Goal: Obtain resource: Download file/media

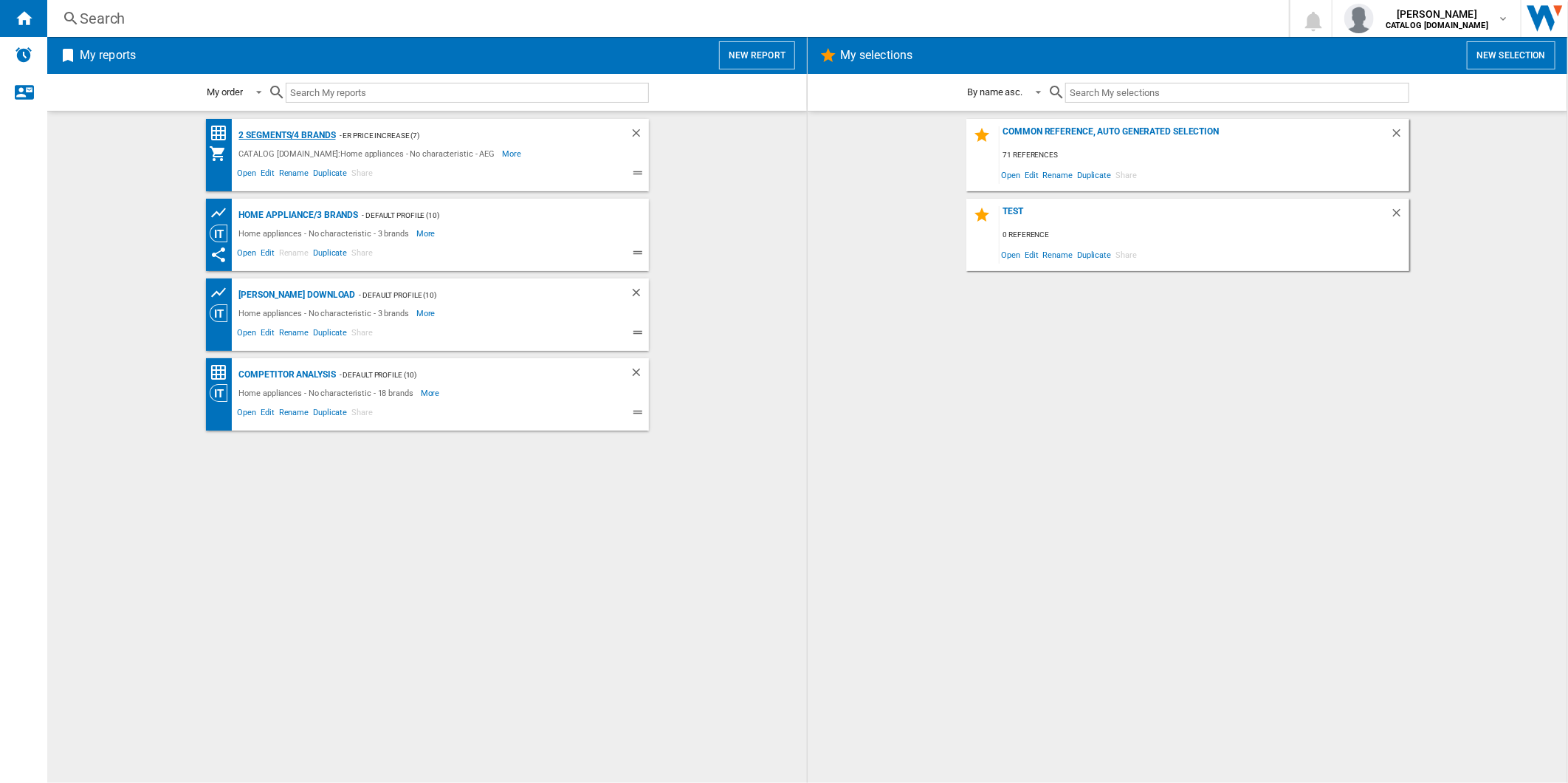
click at [288, 131] on div "2 segments/4 brands" at bounding box center [286, 135] width 101 height 19
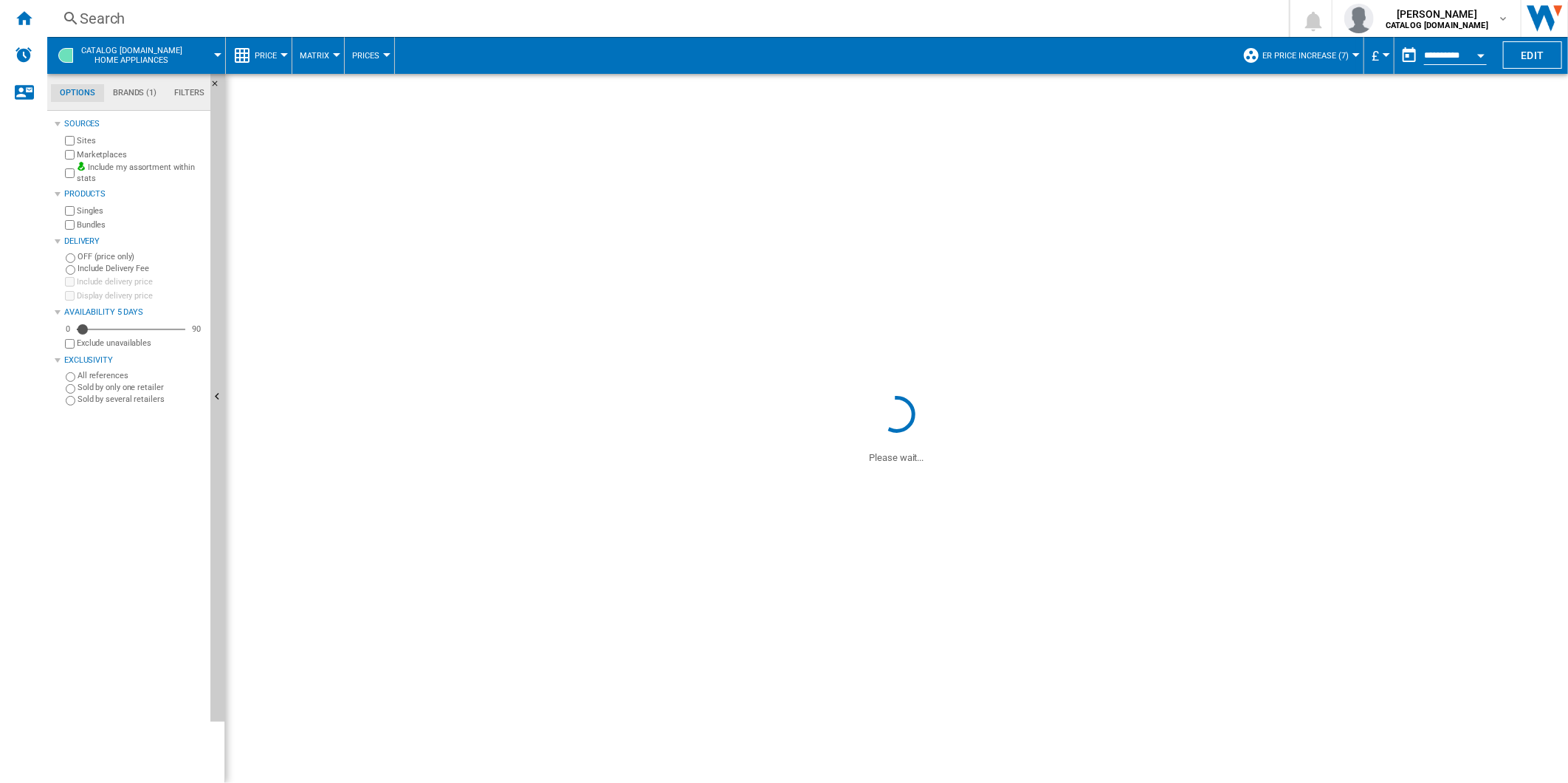
click at [739, 41] on span at bounding box center [814, 54] width 840 height 37
click at [727, 27] on div "Search" at bounding box center [665, 18] width 1170 height 21
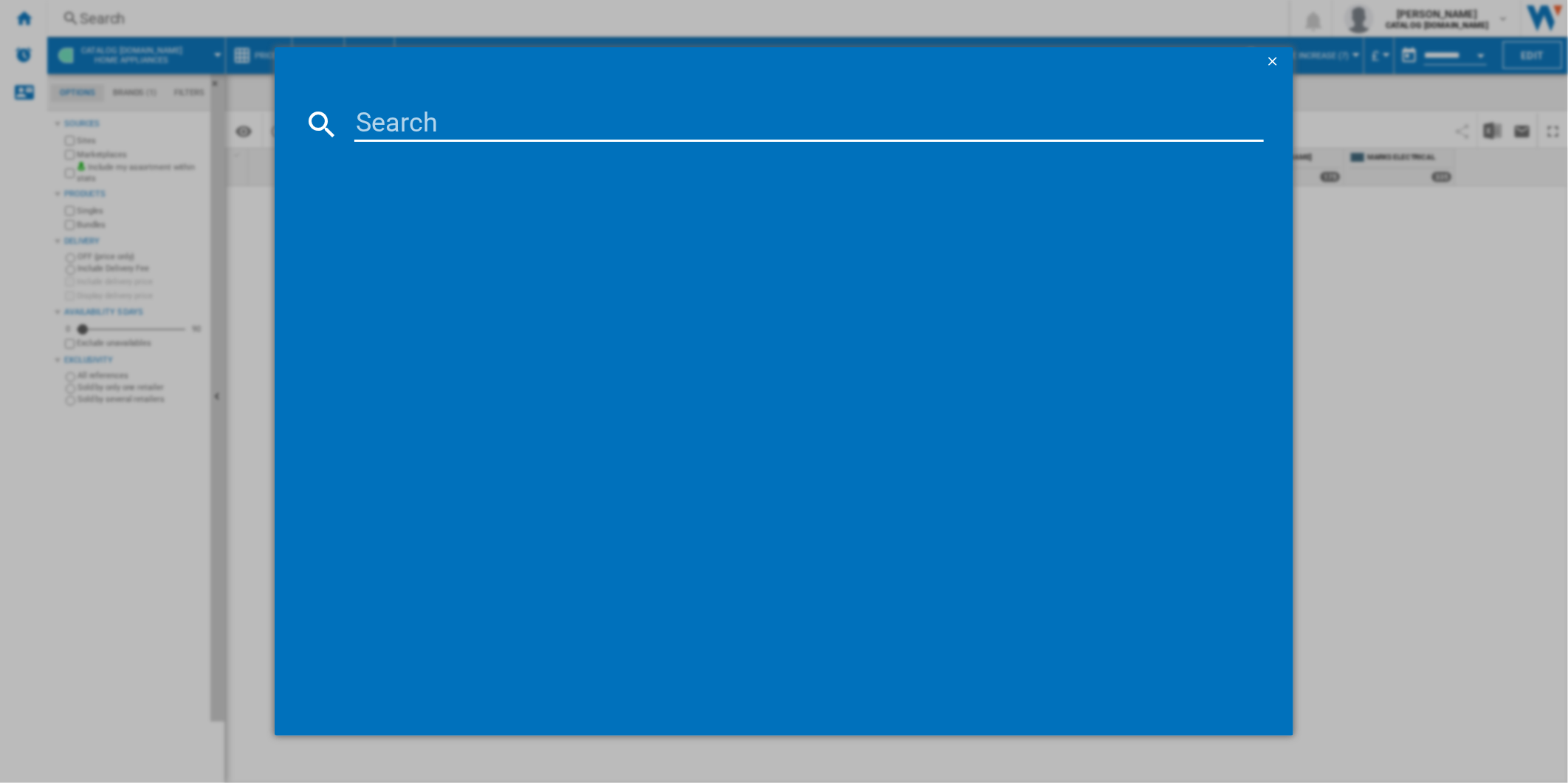
click at [613, 125] on input at bounding box center [809, 124] width 910 height 36
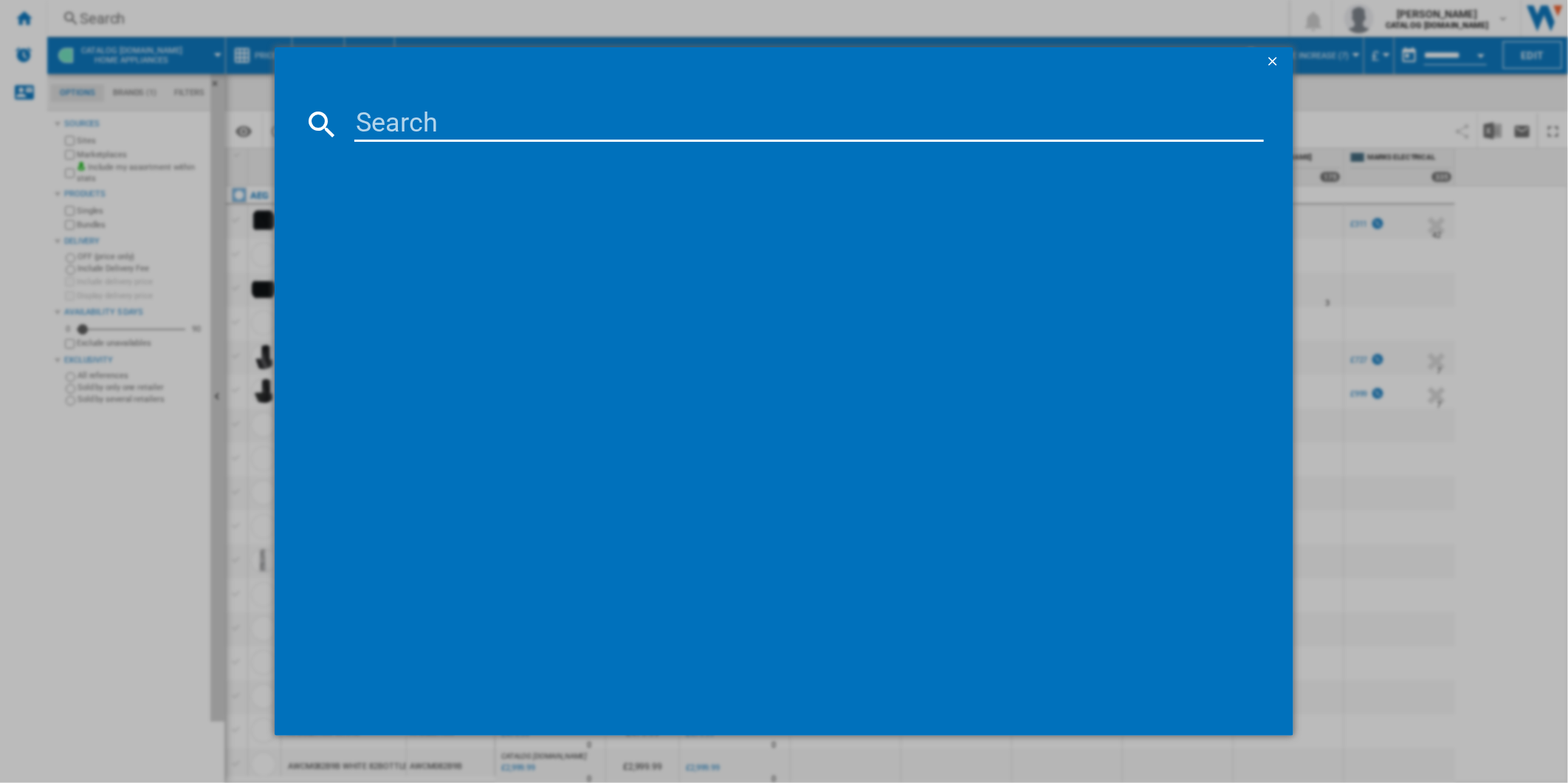
paste input "DEB331010M"
type input "DEB331010M"
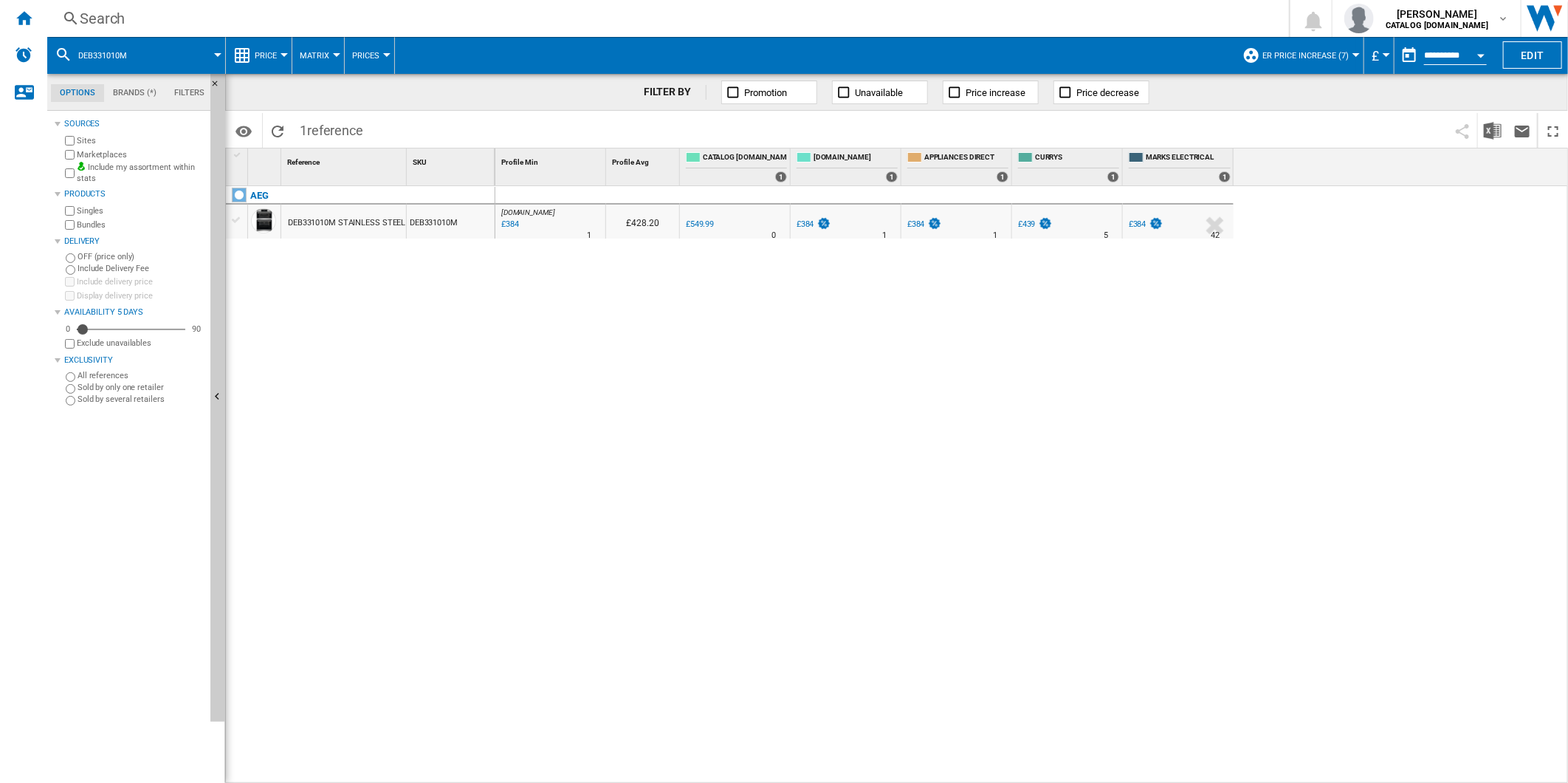
drag, startPoint x: 845, startPoint y: 211, endPoint x: 857, endPoint y: 233, distance: 25.1
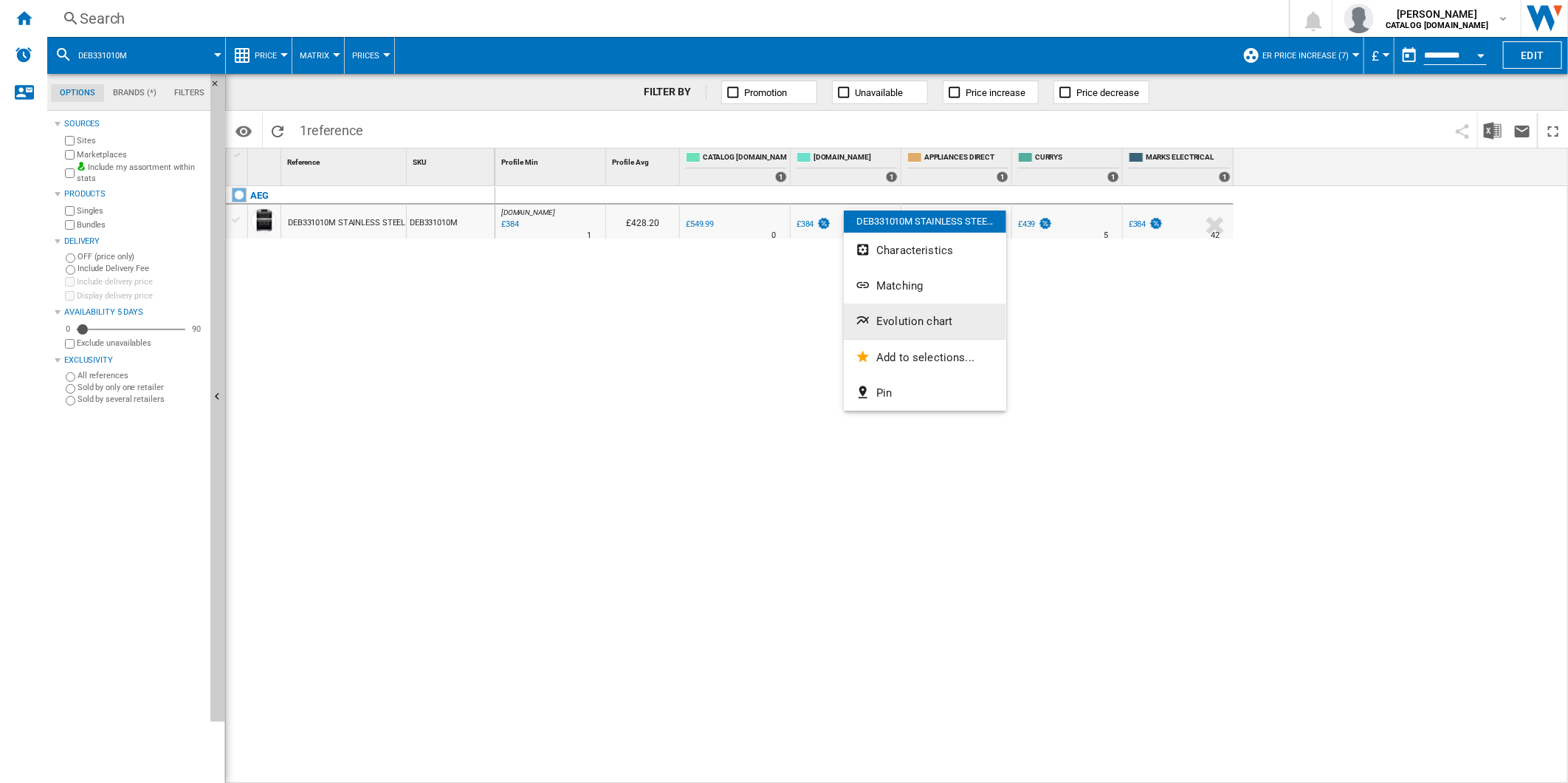
click at [903, 318] on span "Evolution chart" at bounding box center [914, 321] width 76 height 13
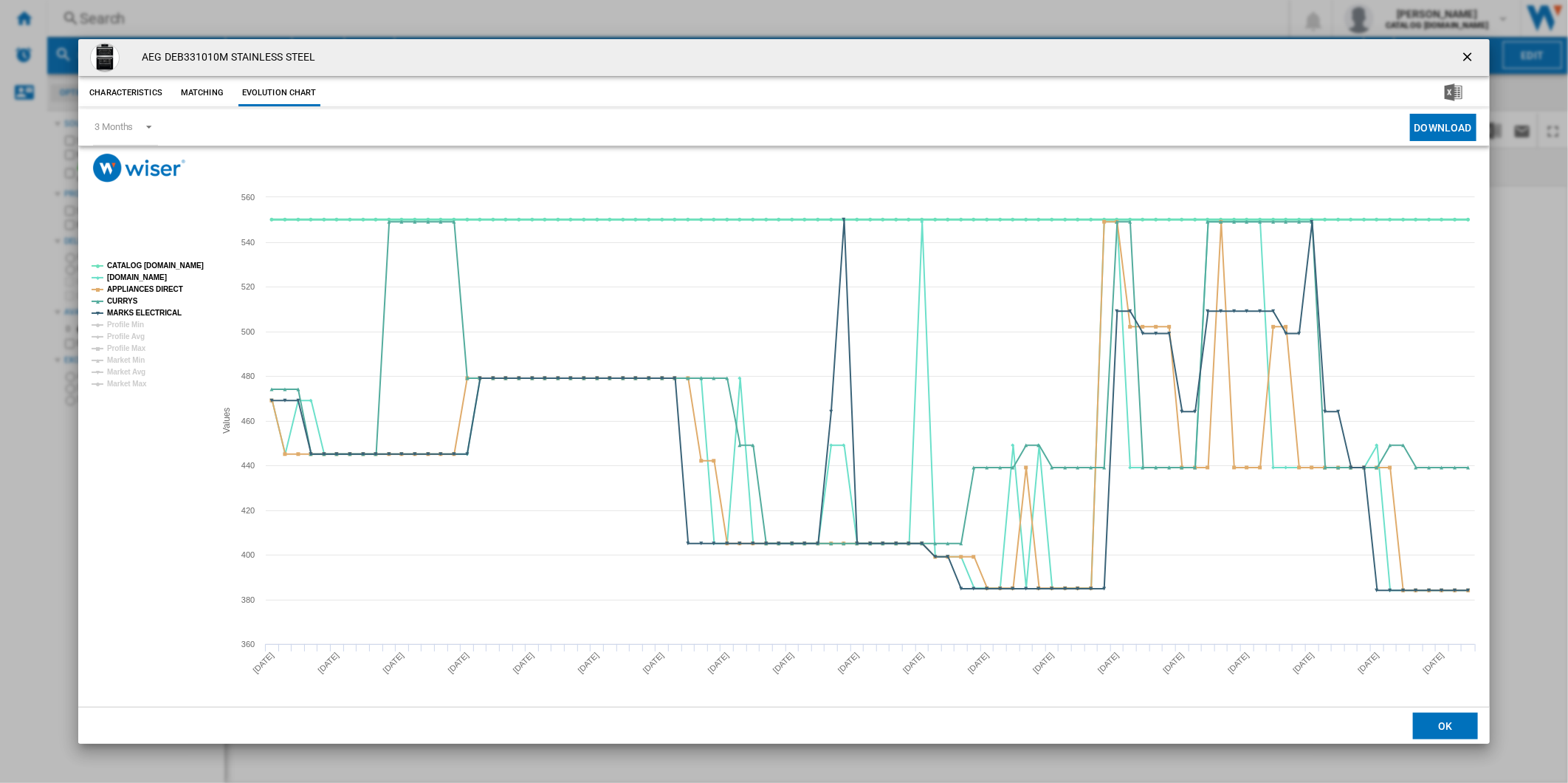
click at [157, 262] on tspan "CATALOG [DOMAIN_NAME]" at bounding box center [155, 266] width 97 height 8
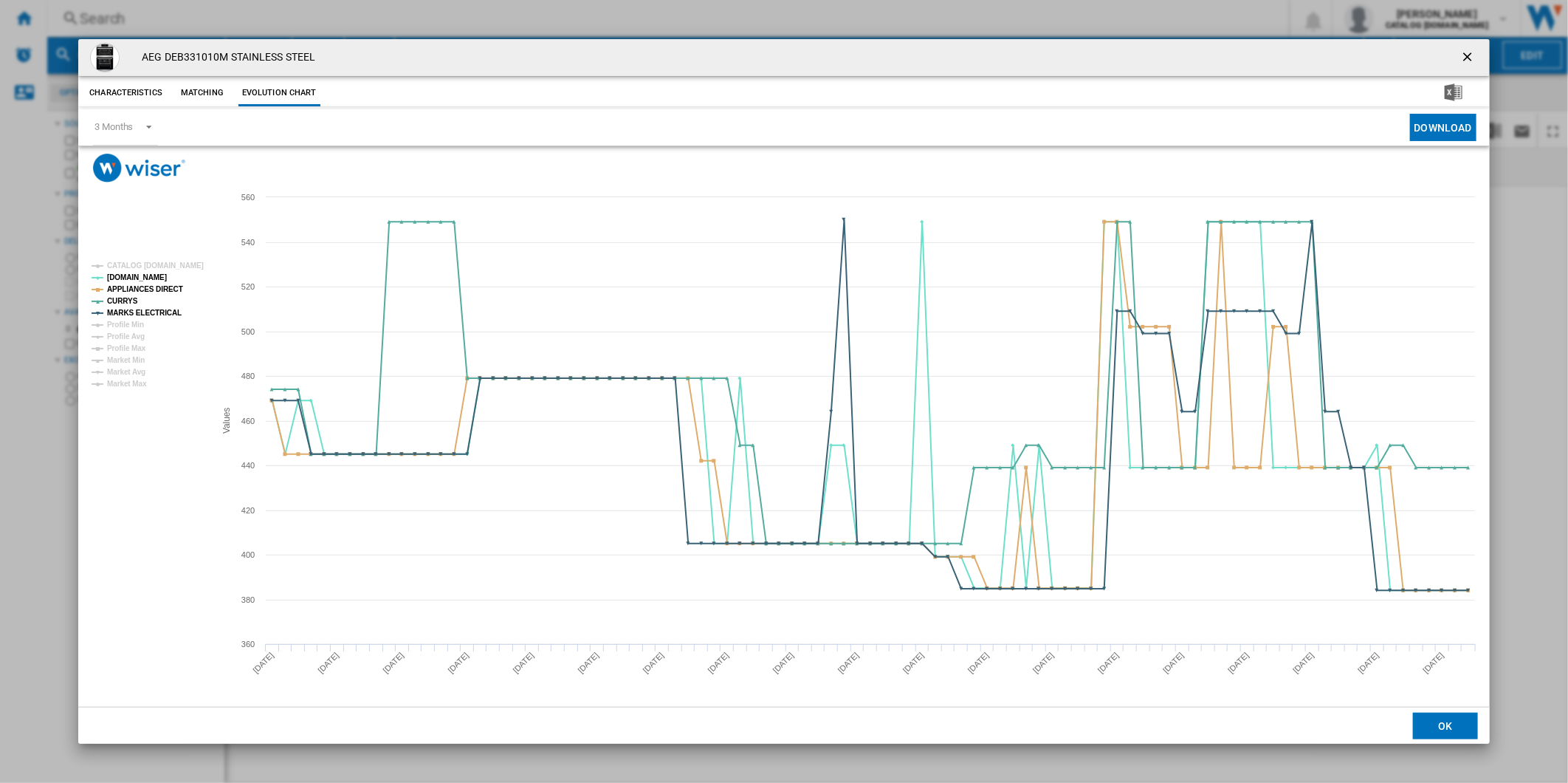
drag, startPoint x: 1461, startPoint y: 51, endPoint x: 977, endPoint y: 74, distance: 484.5
click at [1461, 51] on ng-md-icon "getI18NText('BUTTONS.CLOSE_DIALOG')" at bounding box center [1468, 58] width 18 height 18
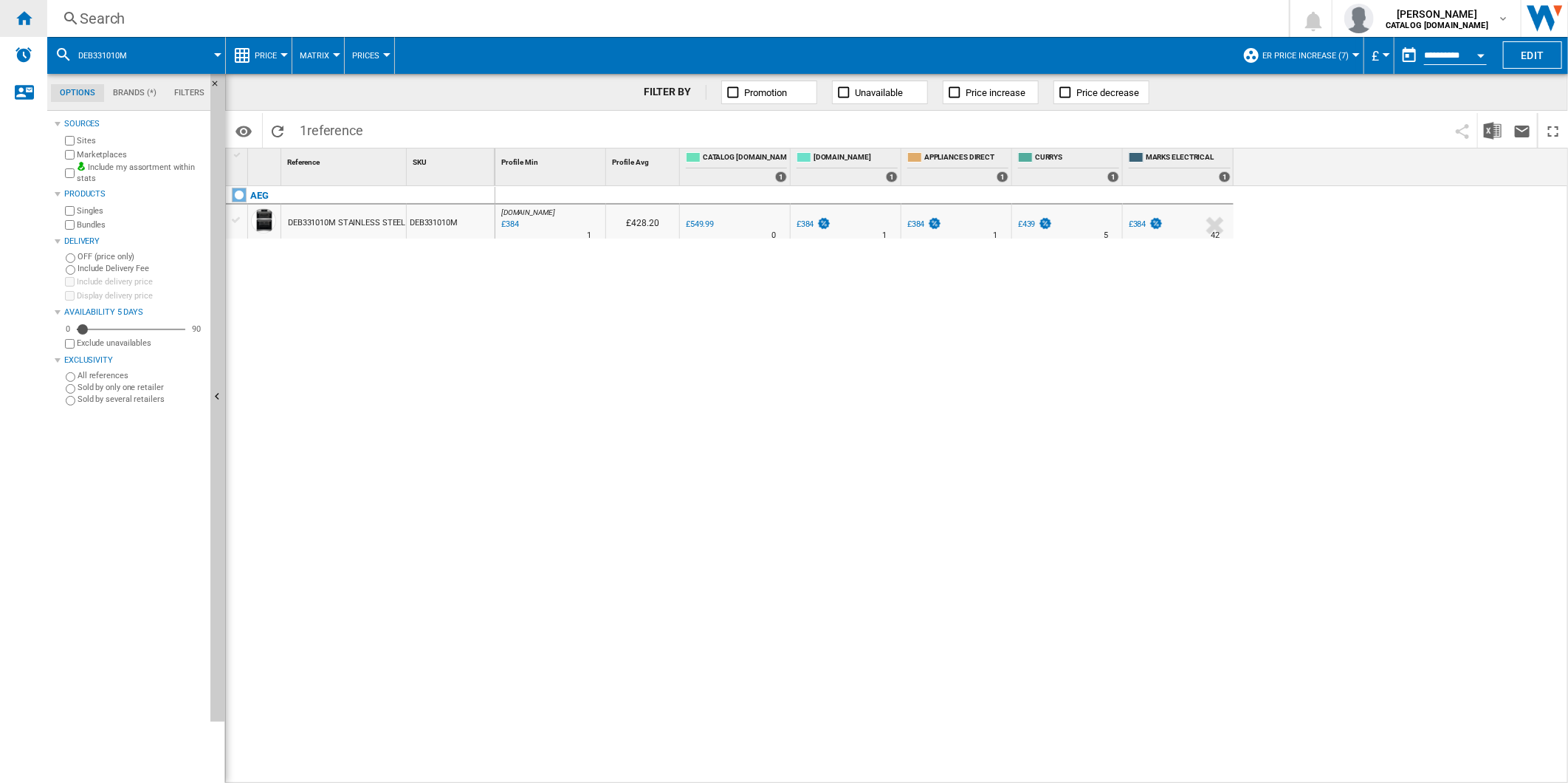
click at [12, 20] on div "Home" at bounding box center [24, 18] width 47 height 37
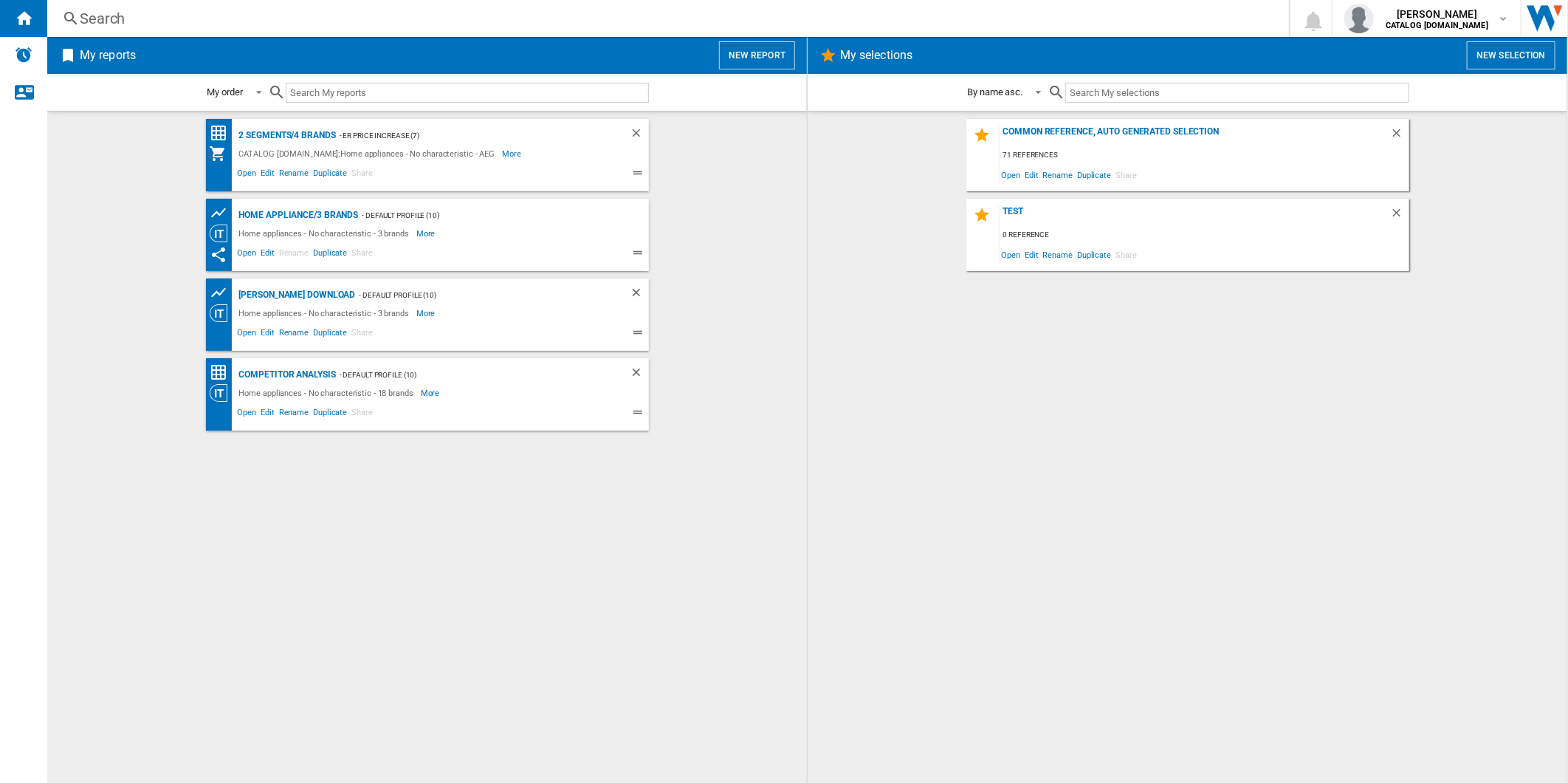
click at [756, 52] on button "New report" at bounding box center [756, 55] width 76 height 28
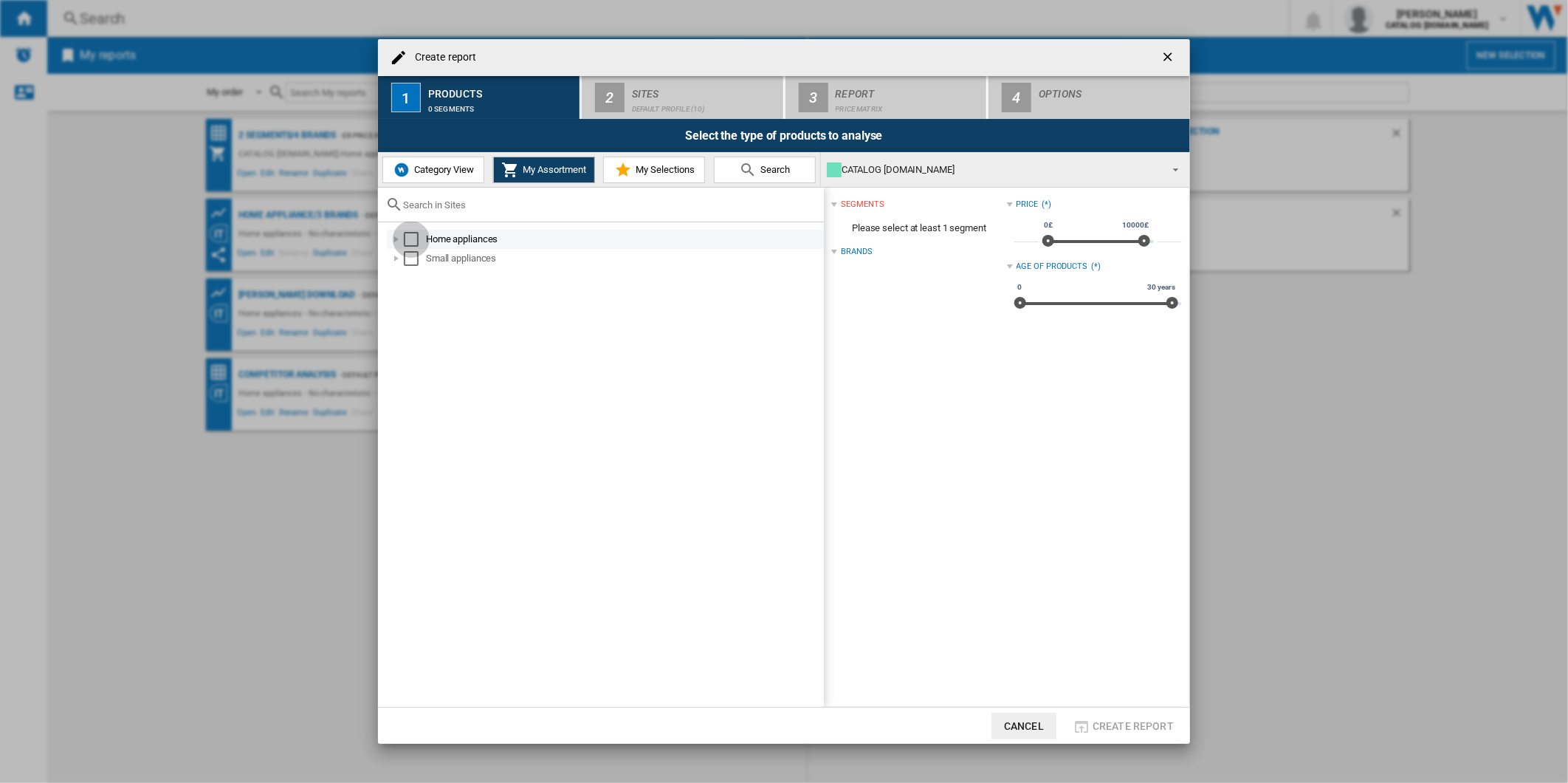
click at [414, 242] on div "Select" at bounding box center [411, 239] width 15 height 15
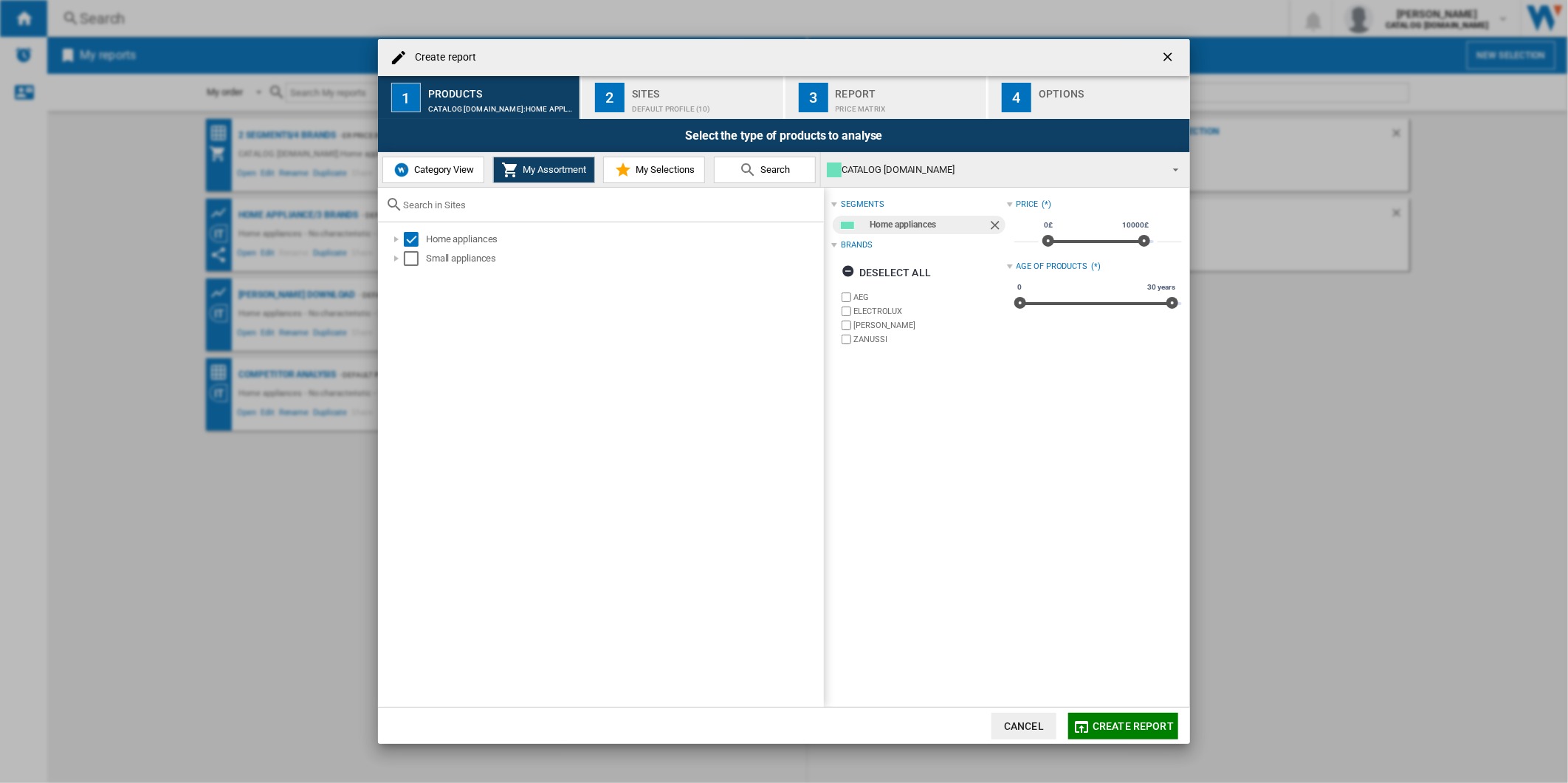
click at [868, 307] on label "ELECTROLUX" at bounding box center [930, 311] width 153 height 11
click at [864, 324] on label "[PERSON_NAME]" at bounding box center [930, 325] width 153 height 11
click at [859, 338] on label "ZANUSSI" at bounding box center [930, 339] width 153 height 11
click at [684, 91] on div "Sites" at bounding box center [704, 90] width 145 height 16
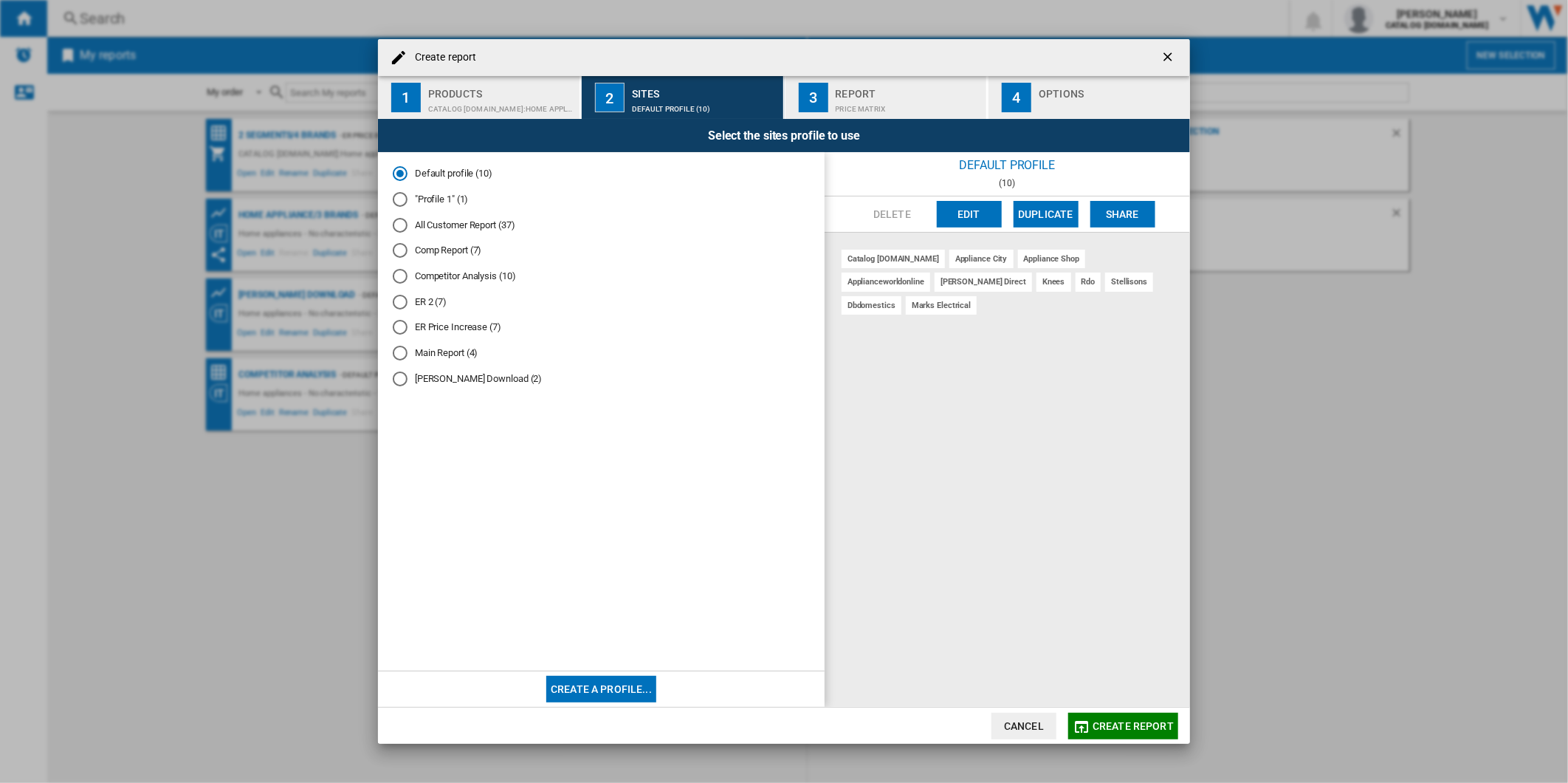
click at [967, 209] on button "Edit" at bounding box center [969, 213] width 65 height 27
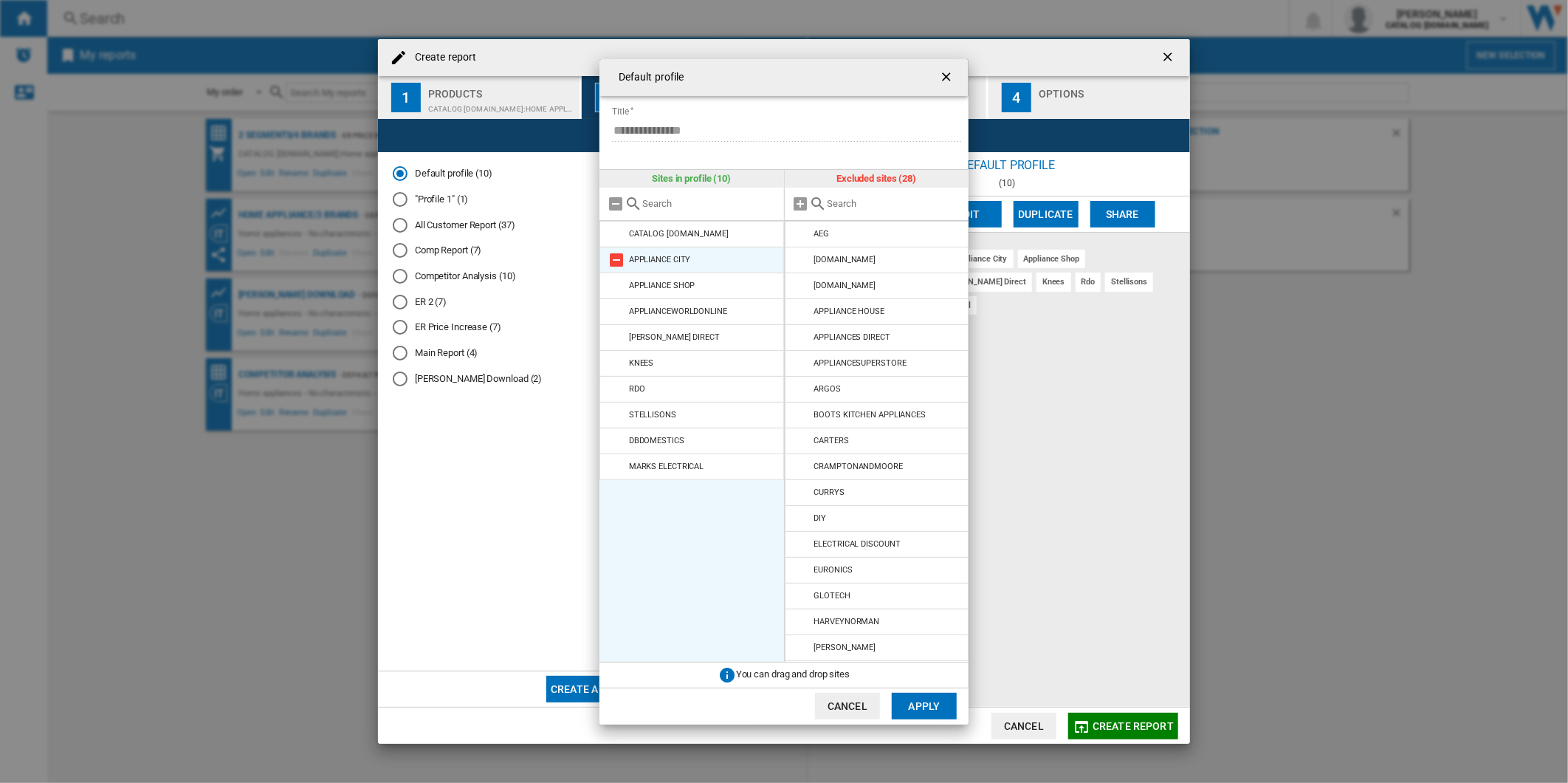
click at [623, 266] on md-icon at bounding box center [617, 260] width 18 height 18
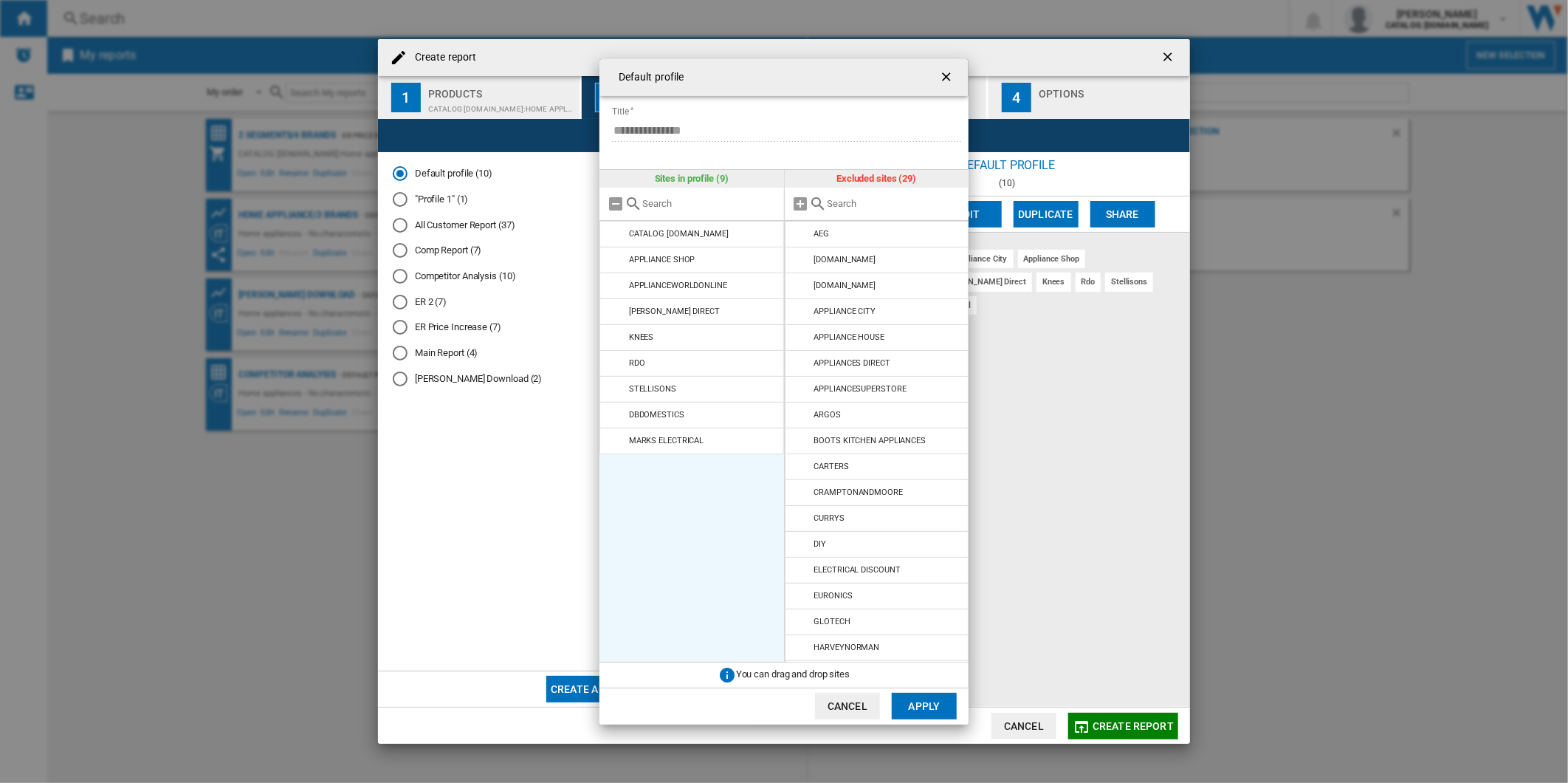
click at [623, 266] on md-icon at bounding box center [617, 260] width 18 height 18
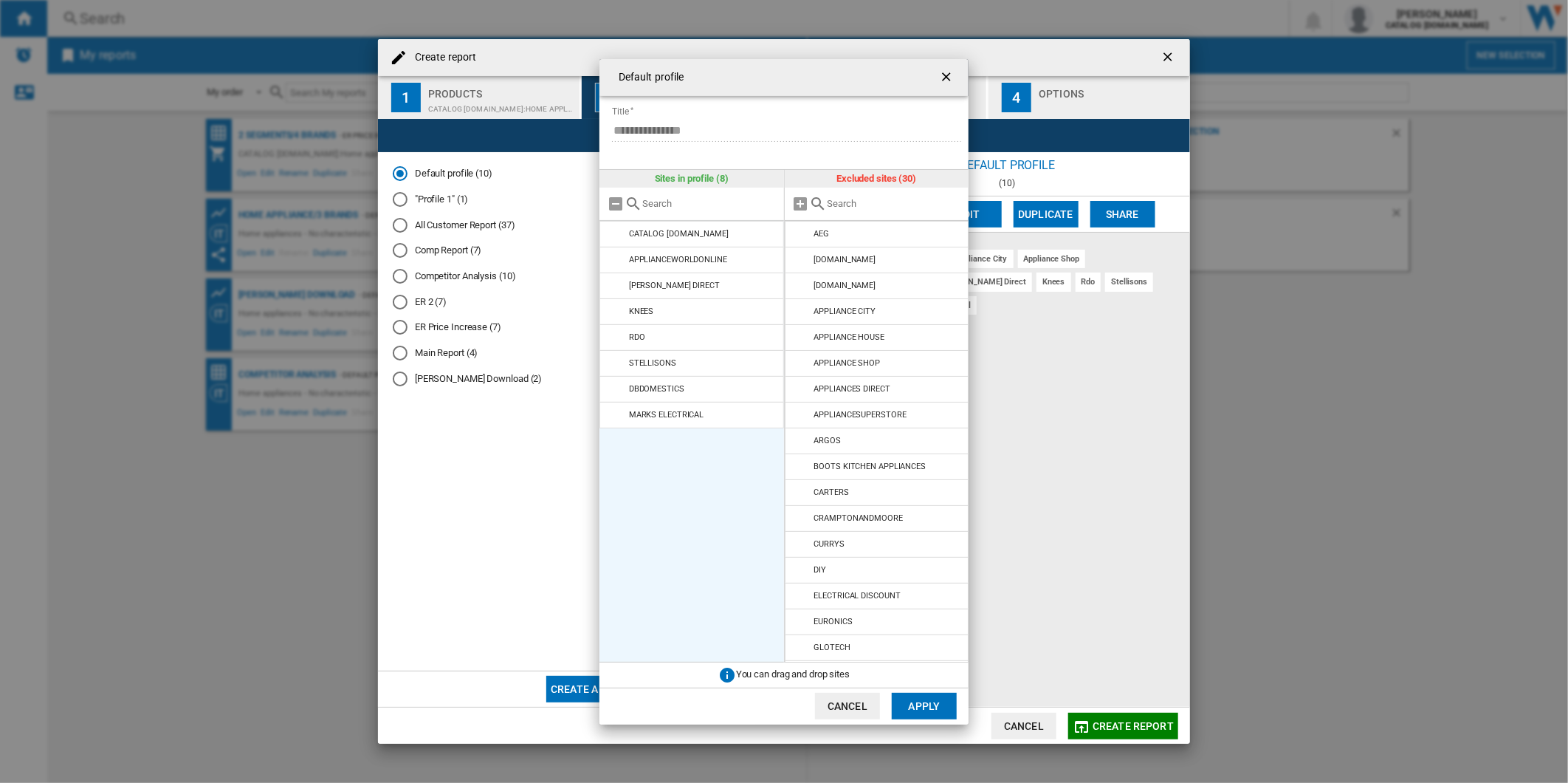
click at [623, 266] on md-icon at bounding box center [617, 260] width 18 height 18
click at [623, 276] on md-icon at bounding box center [617, 285] width 18 height 18
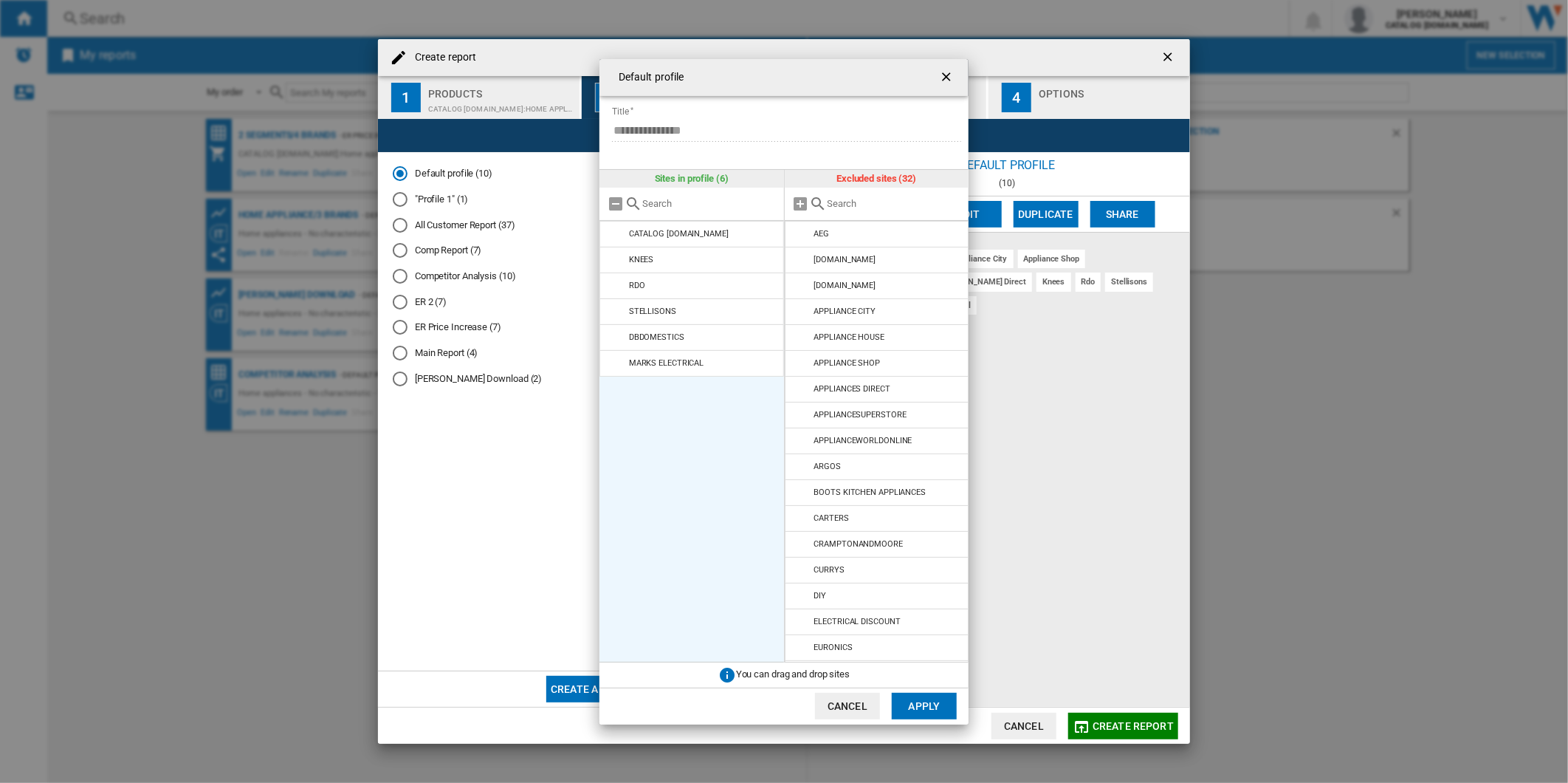
click at [623, 266] on md-icon at bounding box center [617, 260] width 18 height 18
click at [623, 276] on md-icon at bounding box center [617, 285] width 18 height 18
click at [623, 266] on md-icon at bounding box center [617, 260] width 18 height 18
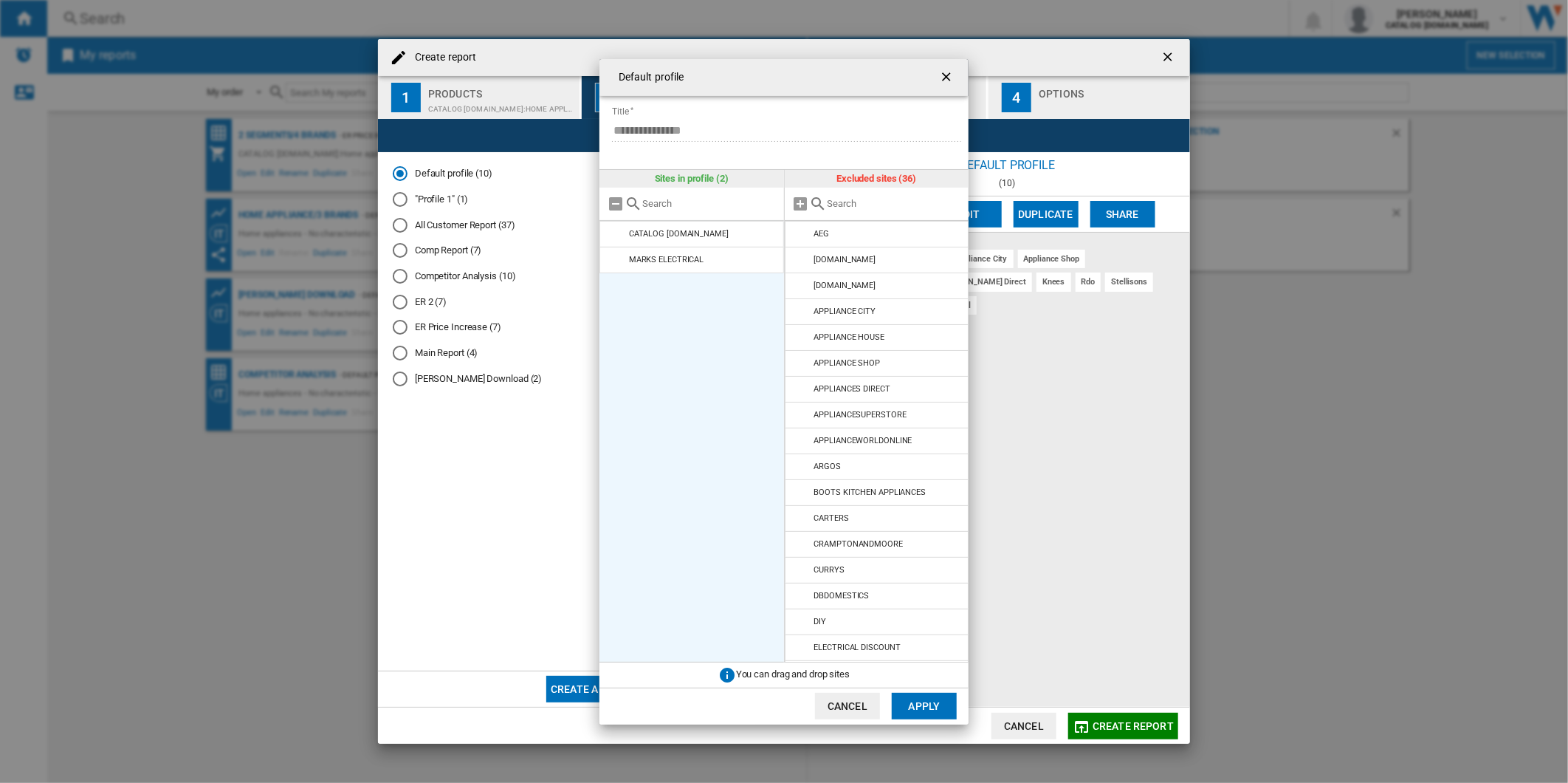
click at [623, 266] on md-icon at bounding box center [617, 260] width 18 height 18
click at [803, 261] on md-icon at bounding box center [801, 260] width 18 height 18
click at [917, 705] on button "Apply" at bounding box center [925, 706] width 65 height 27
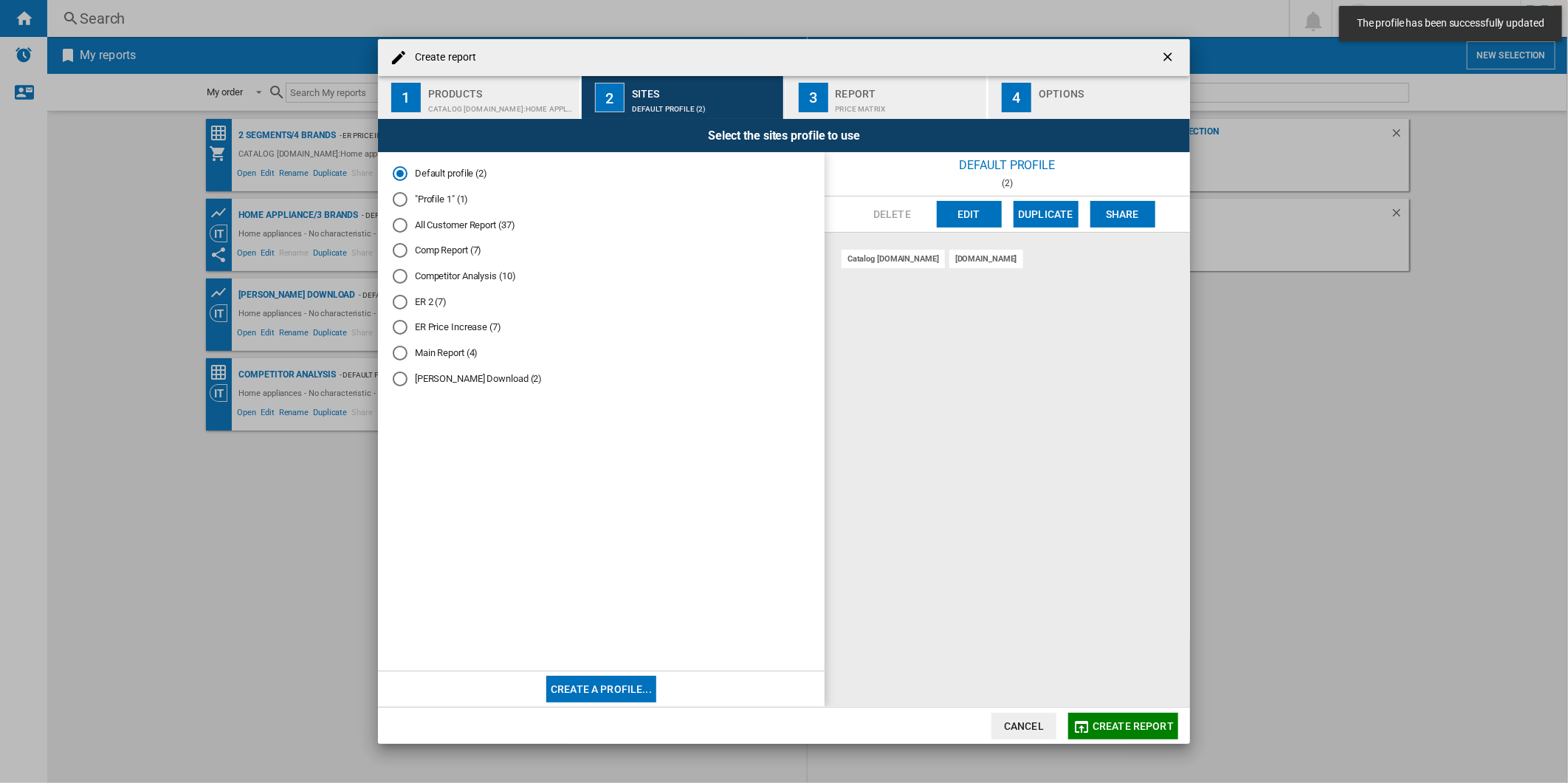
click at [862, 92] on div "Report" at bounding box center [908, 90] width 145 height 16
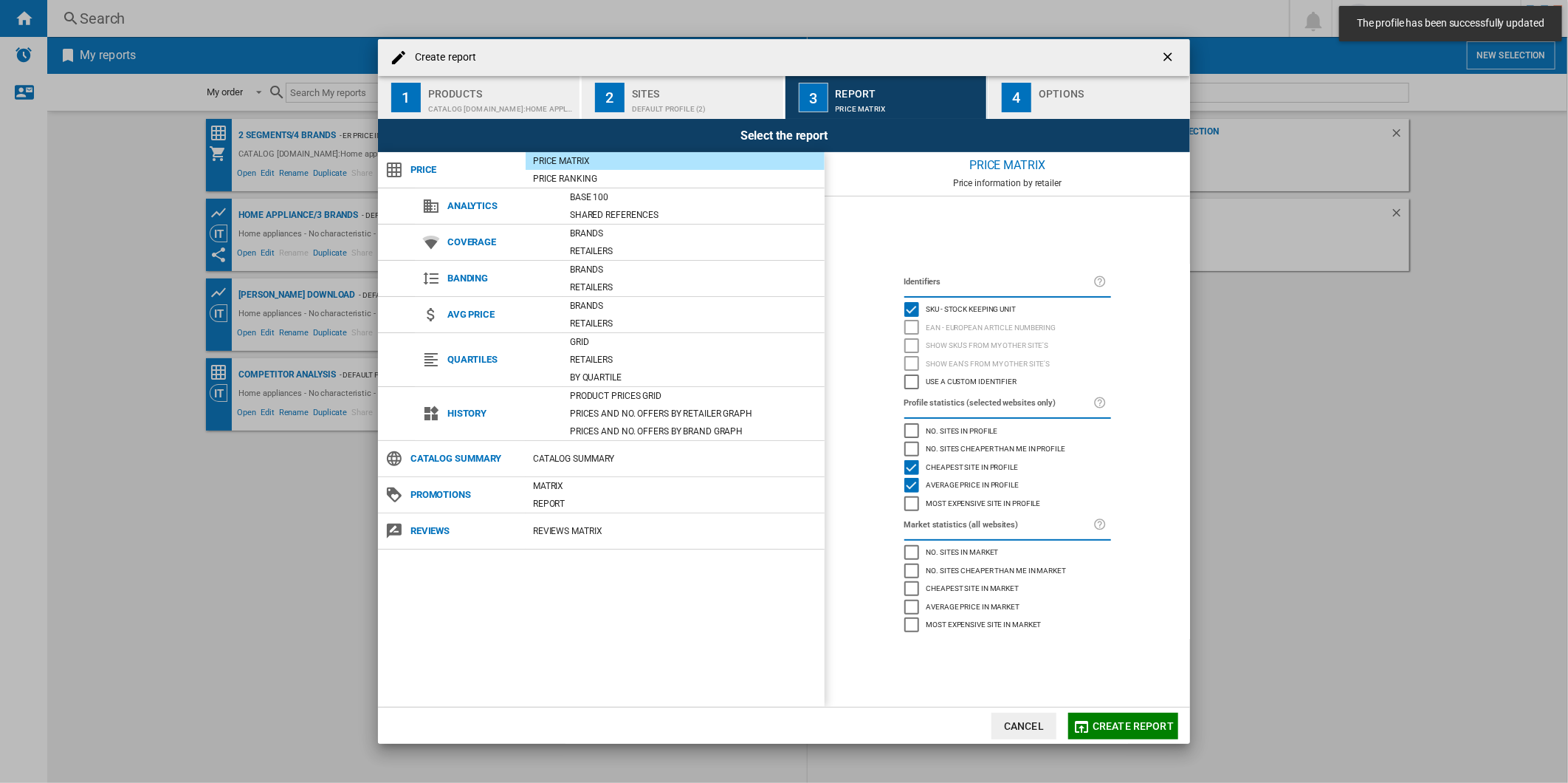
click at [1065, 94] on div "Options" at bounding box center [1110, 90] width 145 height 16
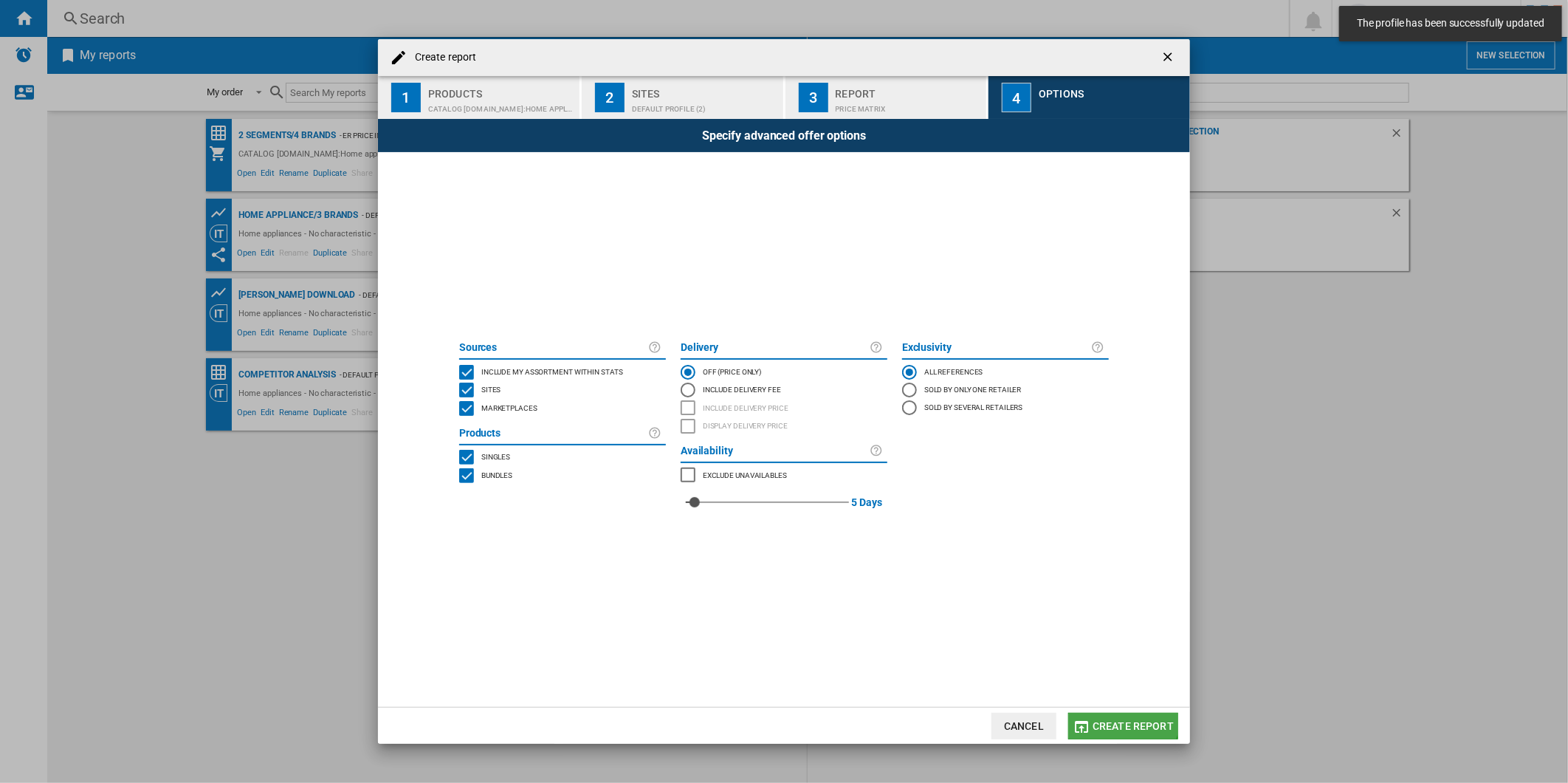
click at [1122, 721] on span "Create report" at bounding box center [1133, 726] width 81 height 12
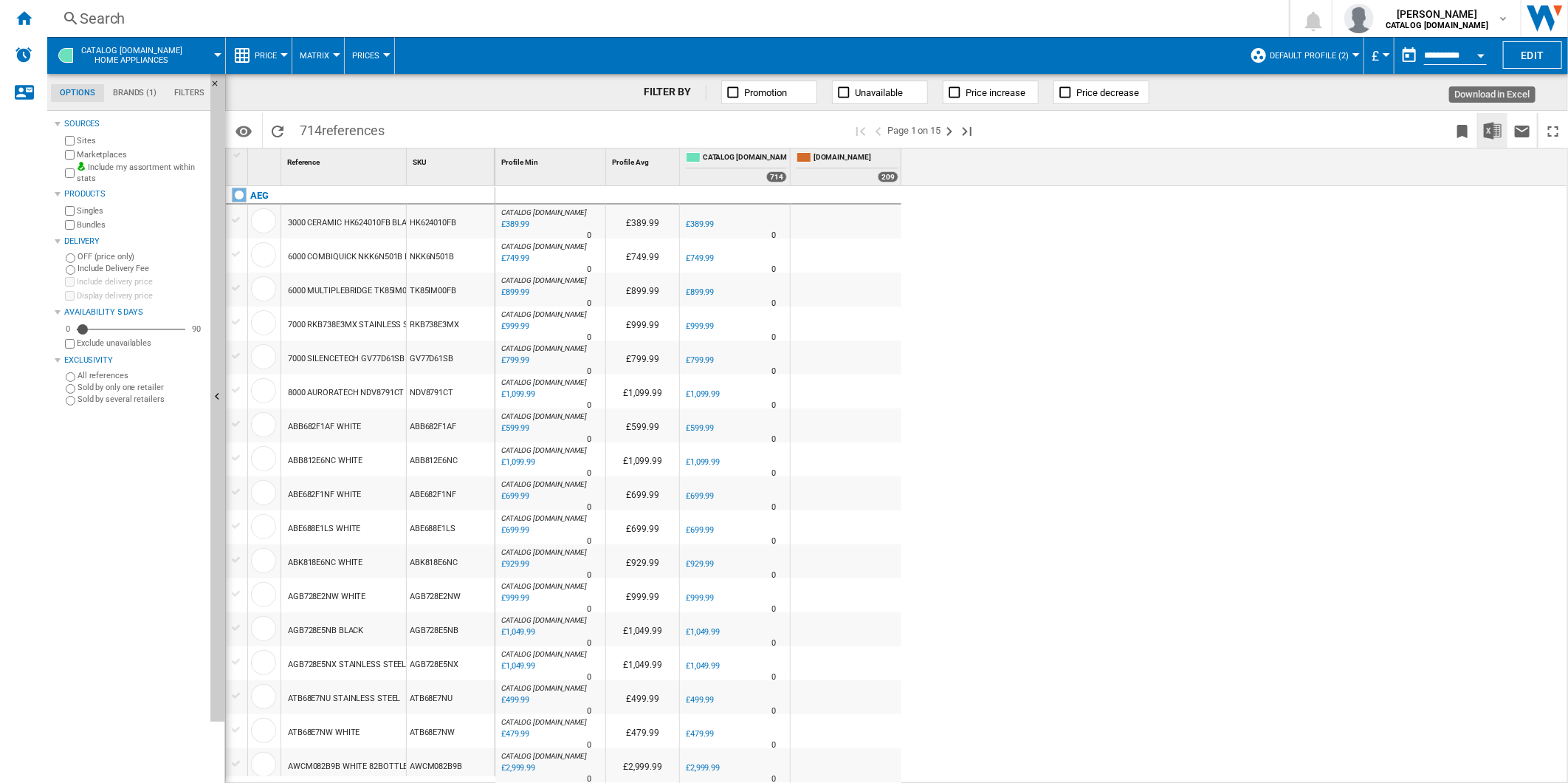
click at [1495, 128] on img "Download in Excel" at bounding box center [1492, 130] width 18 height 18
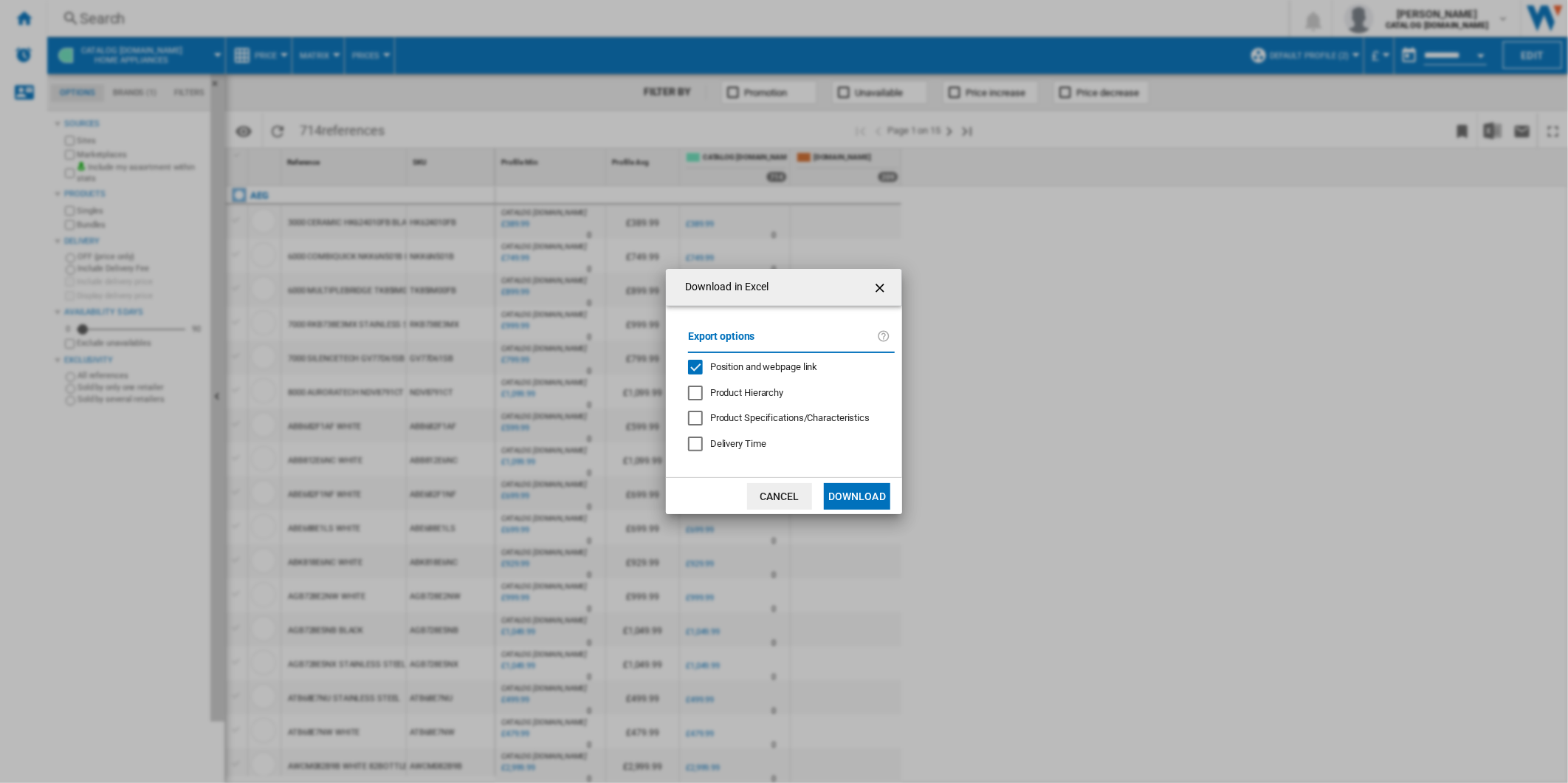
click at [755, 364] on span "Position and webpage link" at bounding box center [764, 366] width 108 height 11
click at [795, 492] on button "Cancel" at bounding box center [780, 496] width 65 height 27
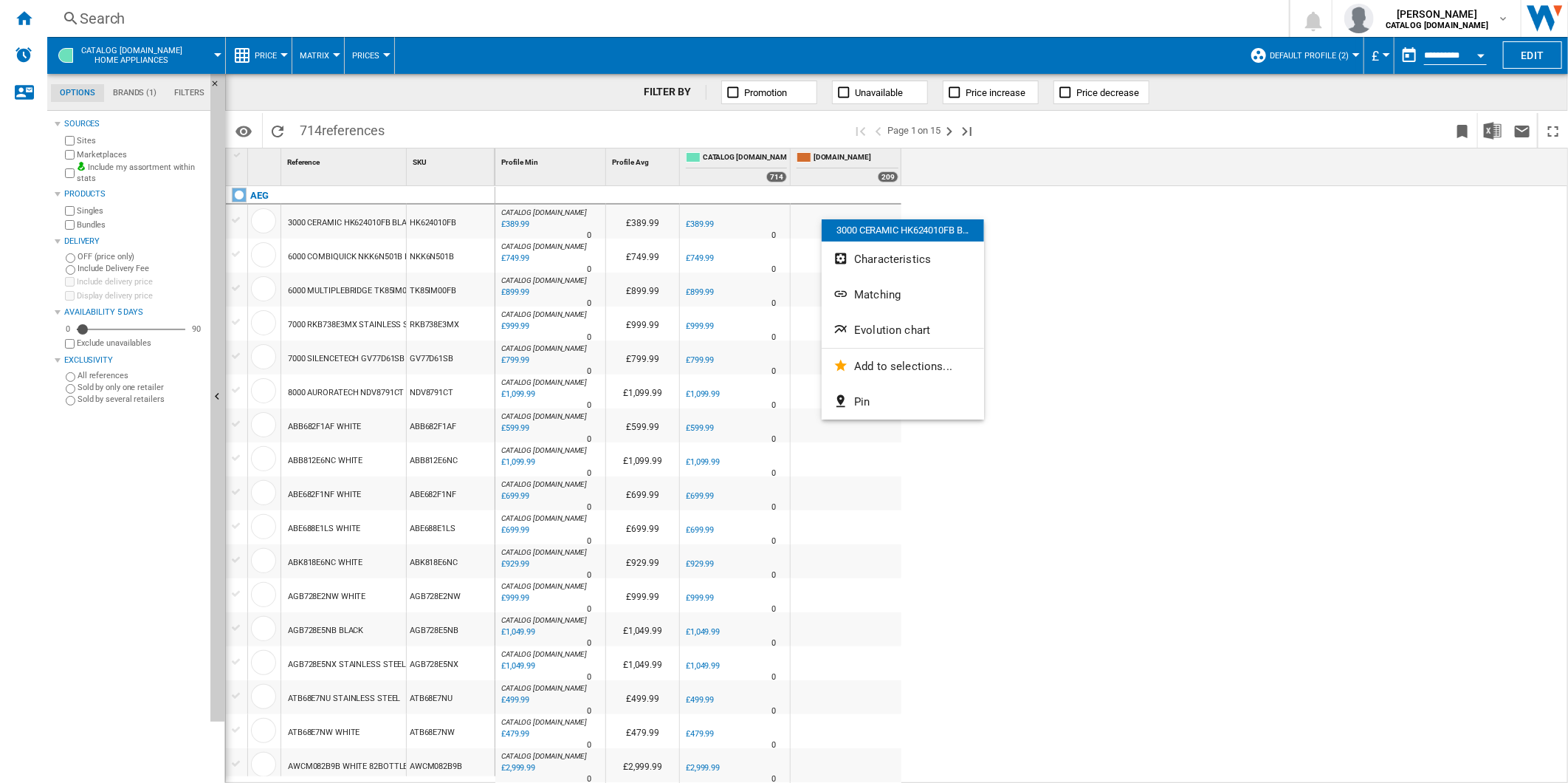
click at [1402, 341] on div at bounding box center [784, 391] width 1568 height 783
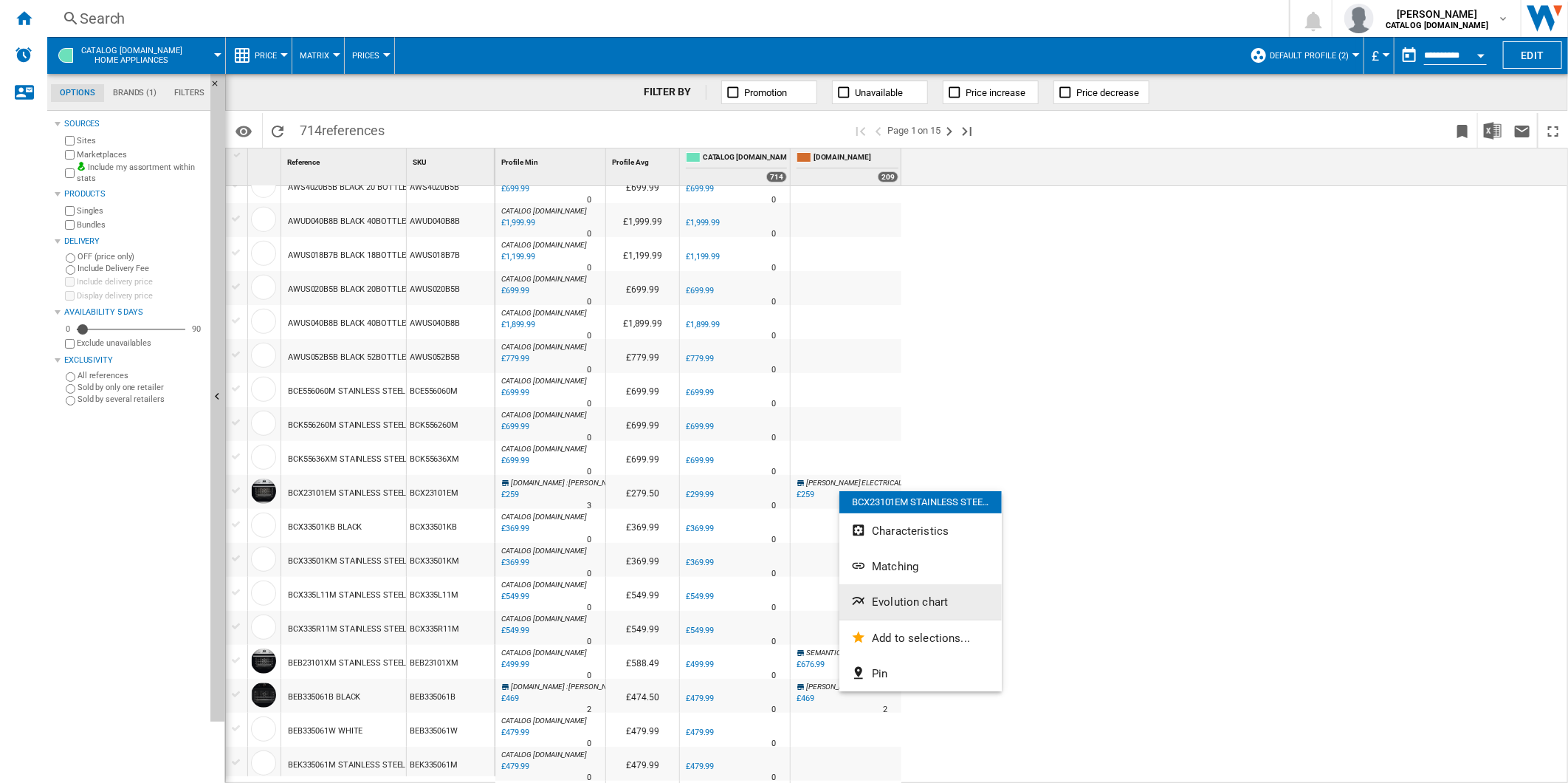
click at [934, 606] on span "Evolution chart" at bounding box center [909, 601] width 76 height 13
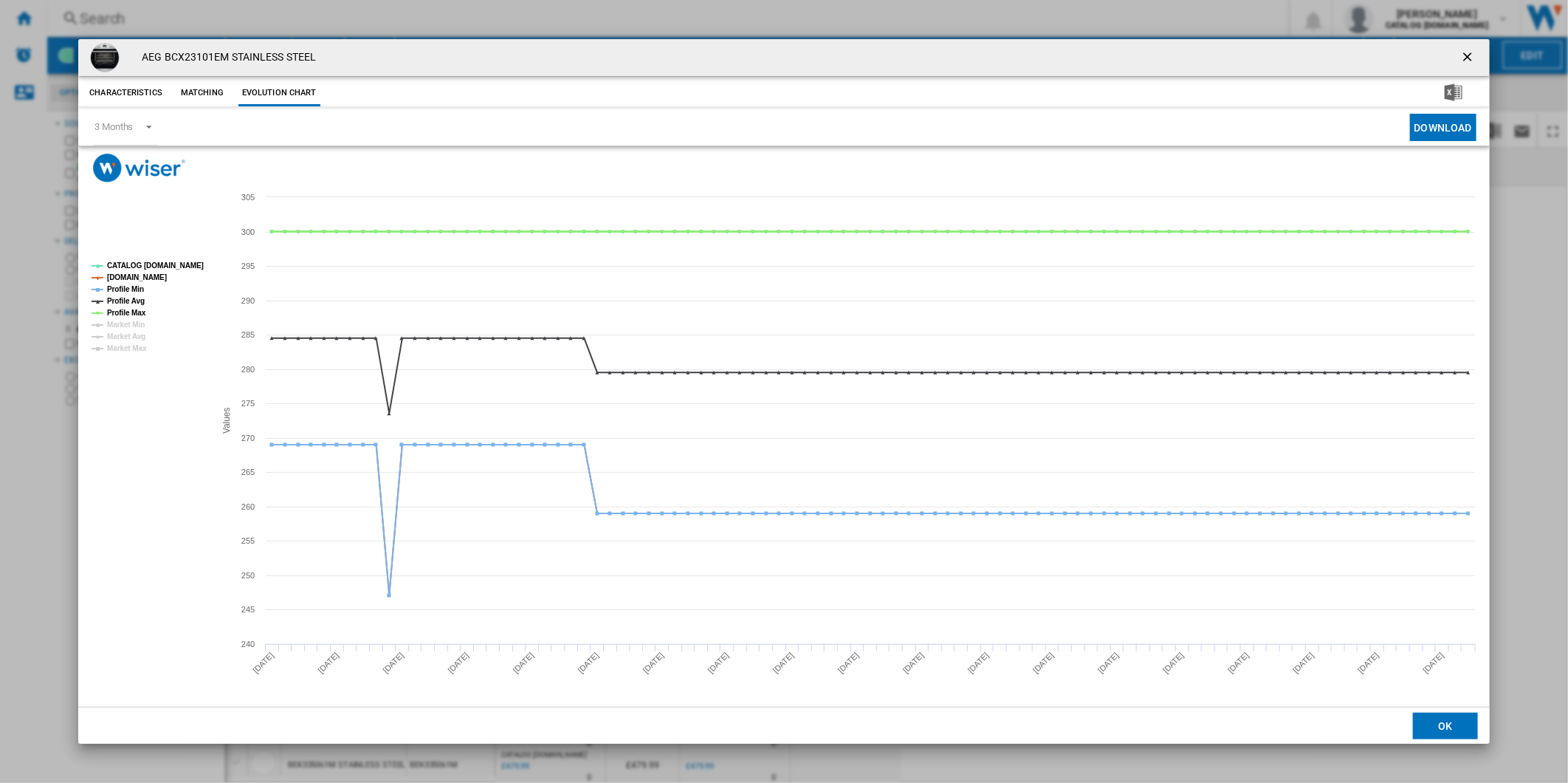
click at [141, 312] on tspan "Profile Max" at bounding box center [126, 313] width 39 height 8
click at [134, 297] on tspan "Profile Avg" at bounding box center [125, 301] width 37 height 8
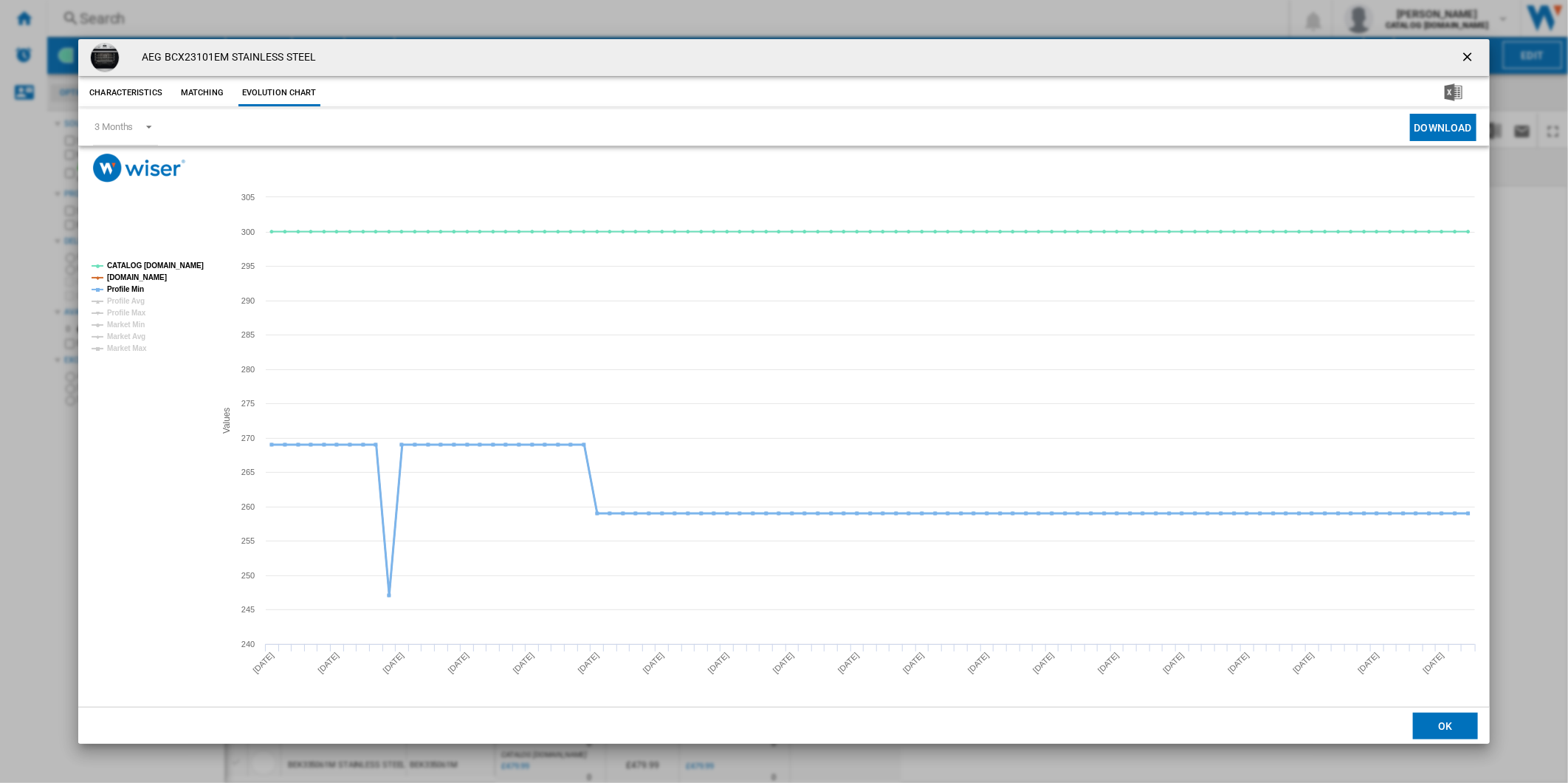
click at [133, 286] on tspan "Profile Min" at bounding box center [124, 289] width 37 height 8
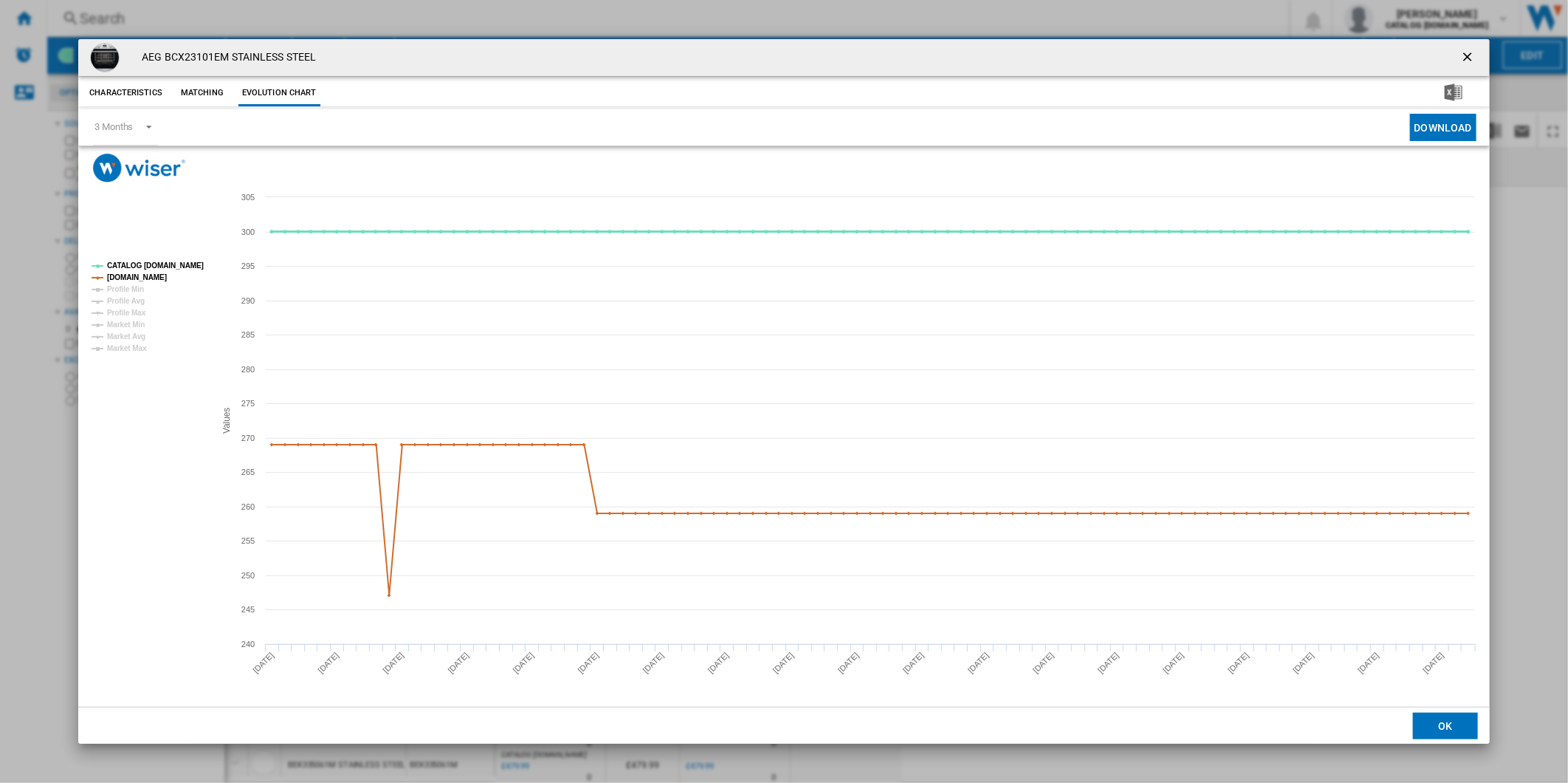
click at [157, 264] on tspan "CATALOG [DOMAIN_NAME]" at bounding box center [155, 266] width 97 height 8
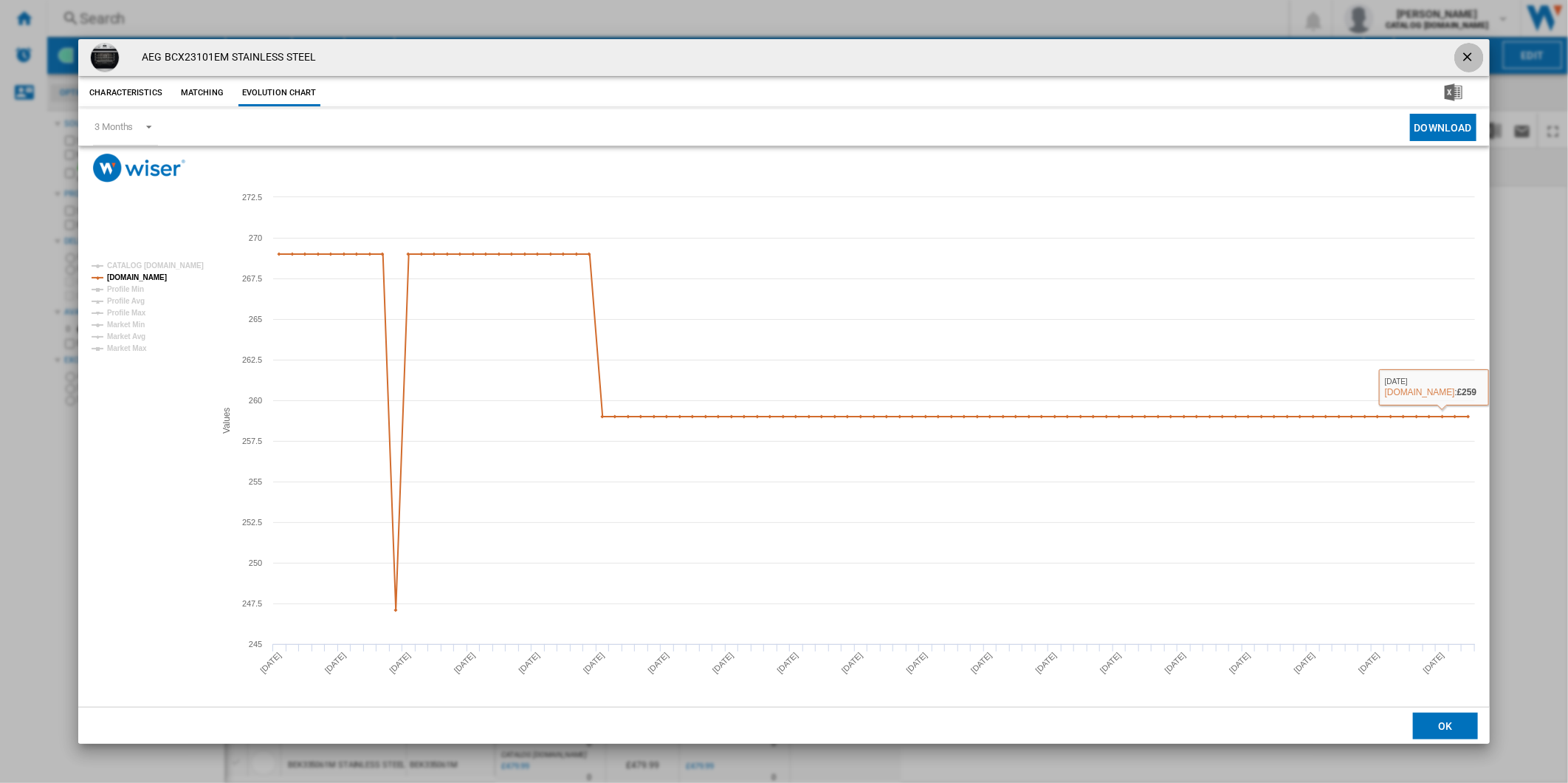
click at [1468, 63] on ng-md-icon "getI18NText('BUTTONS.CLOSE_DIALOG')" at bounding box center [1468, 58] width 18 height 18
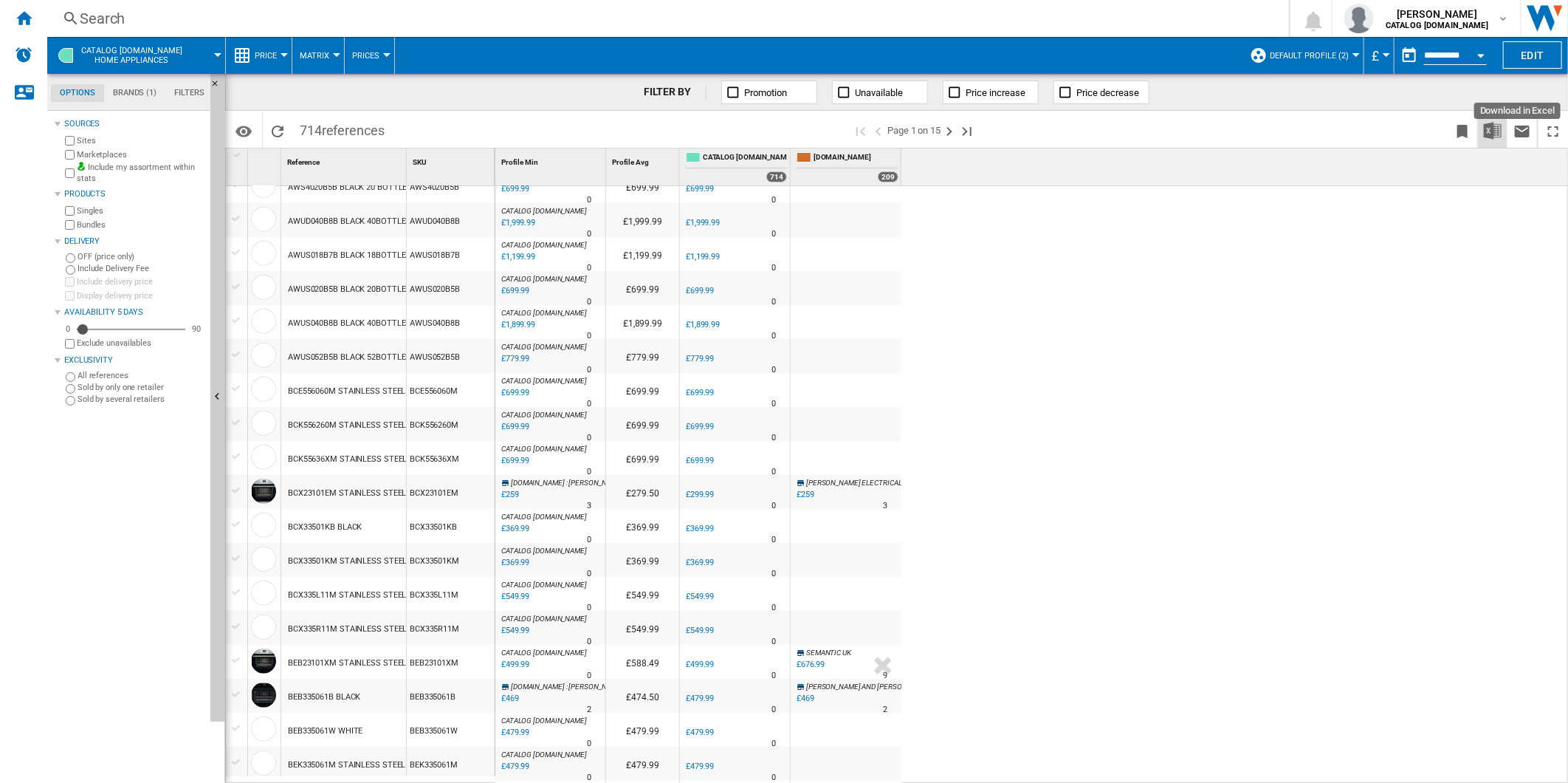
click at [1493, 131] on img "Download in Excel" at bounding box center [1492, 130] width 18 height 18
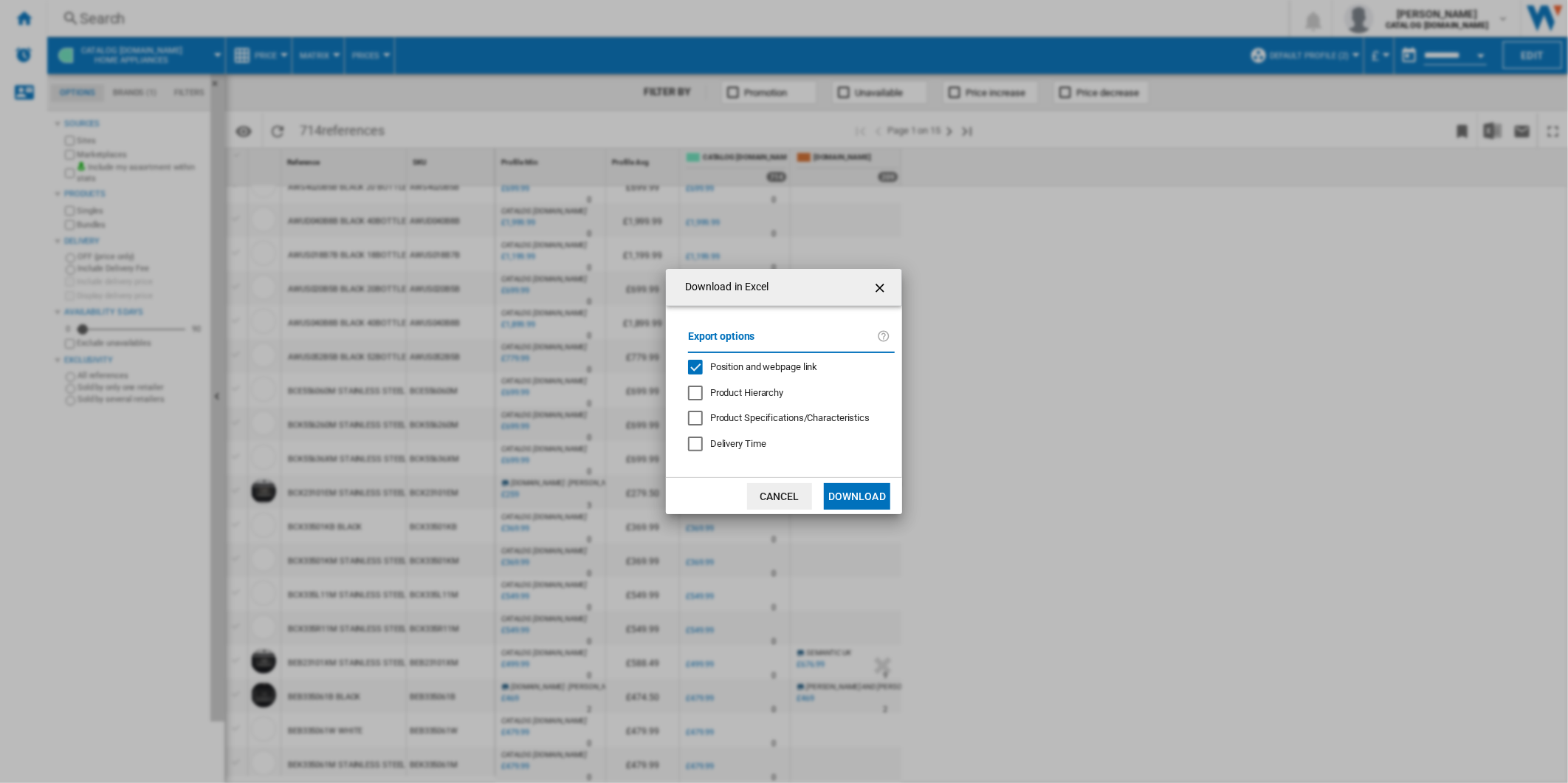
click at [788, 366] on span "Position and webpage link" at bounding box center [764, 366] width 108 height 11
click at [865, 491] on button "Download" at bounding box center [857, 496] width 66 height 27
